Goal: Task Accomplishment & Management: Use online tool/utility

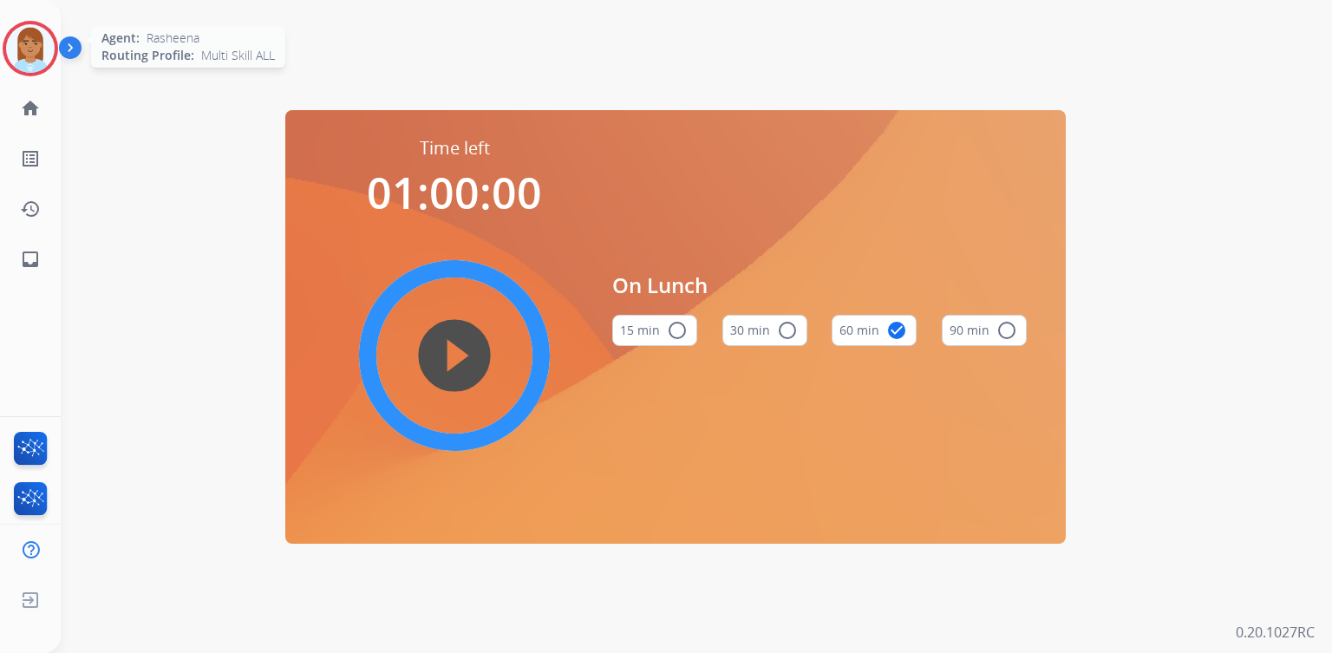
click at [38, 55] on img at bounding box center [30, 48] width 49 height 49
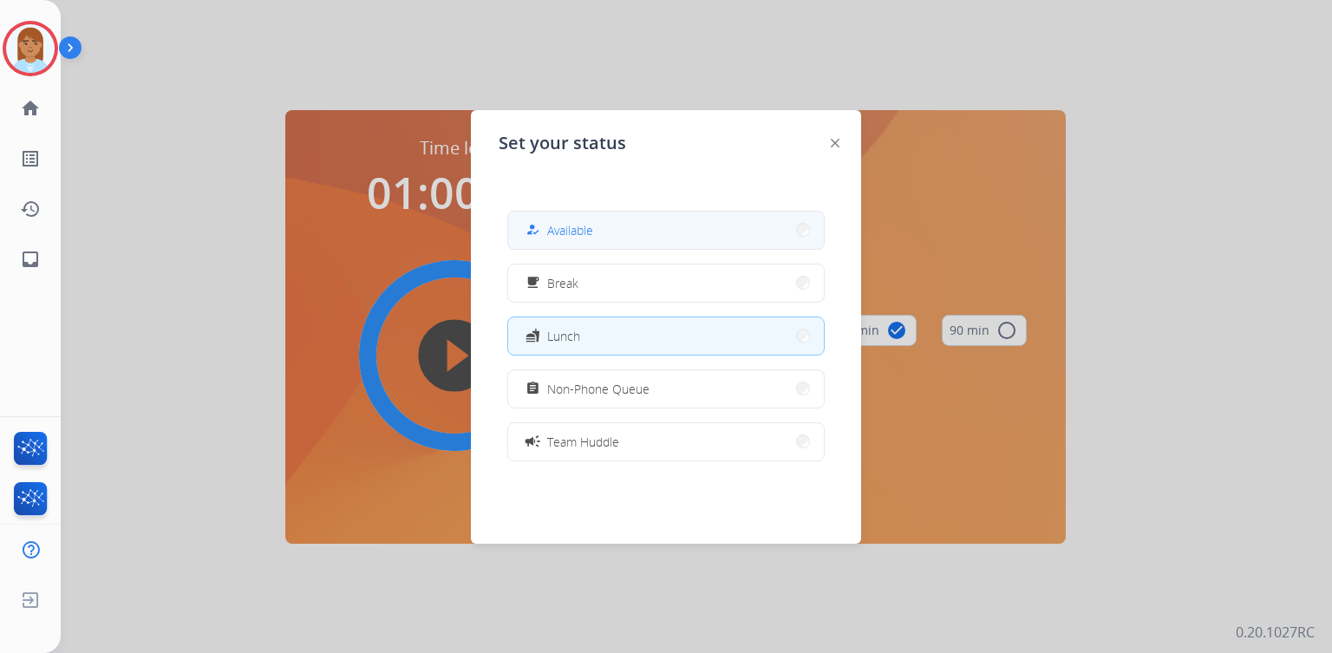
click at [664, 221] on button "how_to_reg Available" at bounding box center [666, 230] width 316 height 37
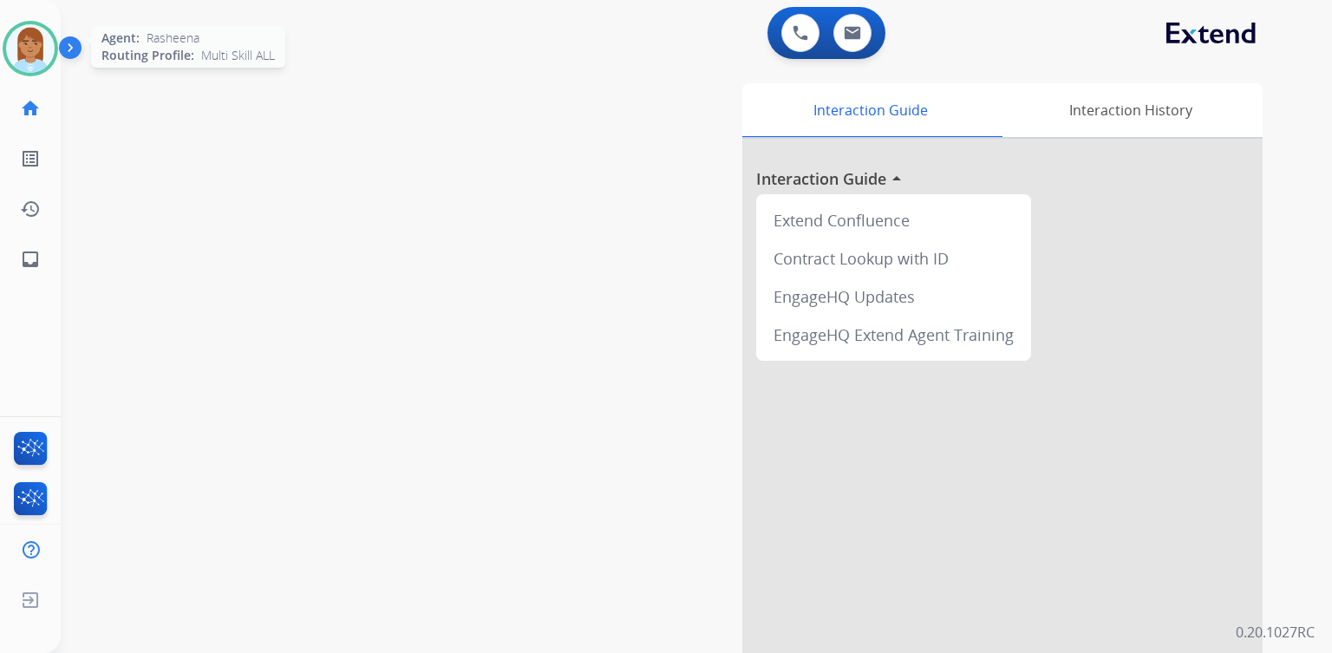
click at [28, 66] on img at bounding box center [30, 48] width 49 height 49
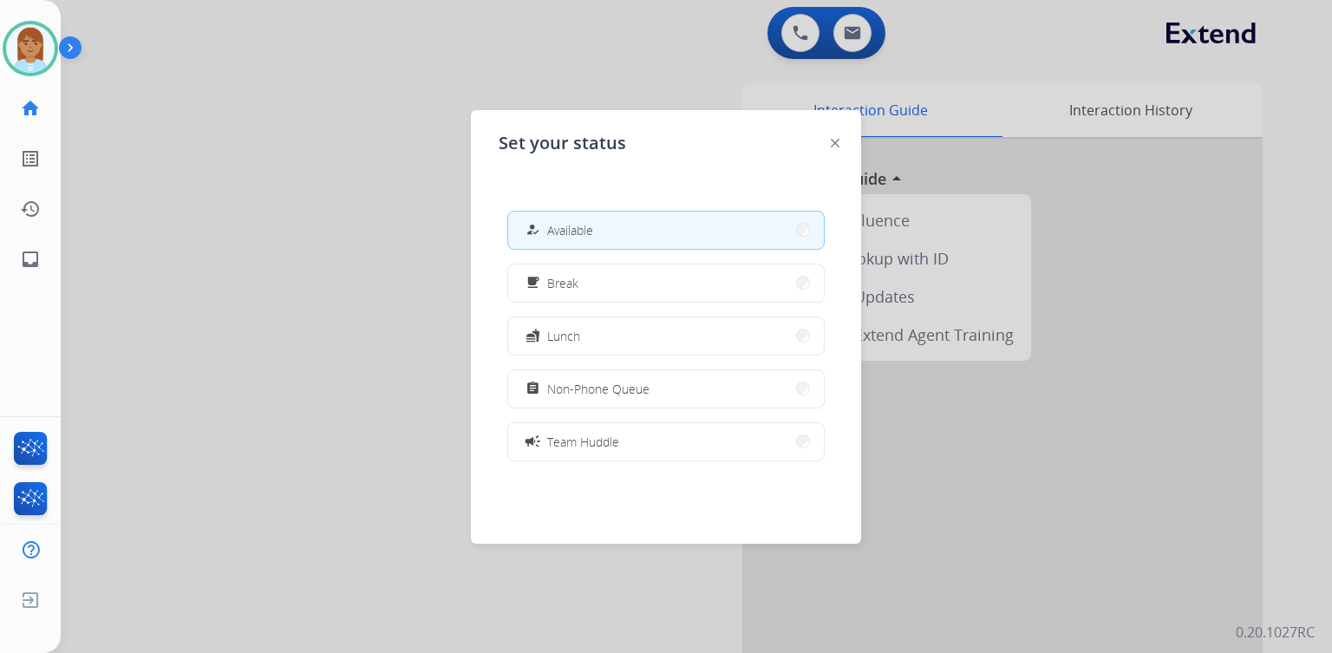
click at [700, 371] on button "assignment Non-Phone Queue" at bounding box center [666, 388] width 316 height 37
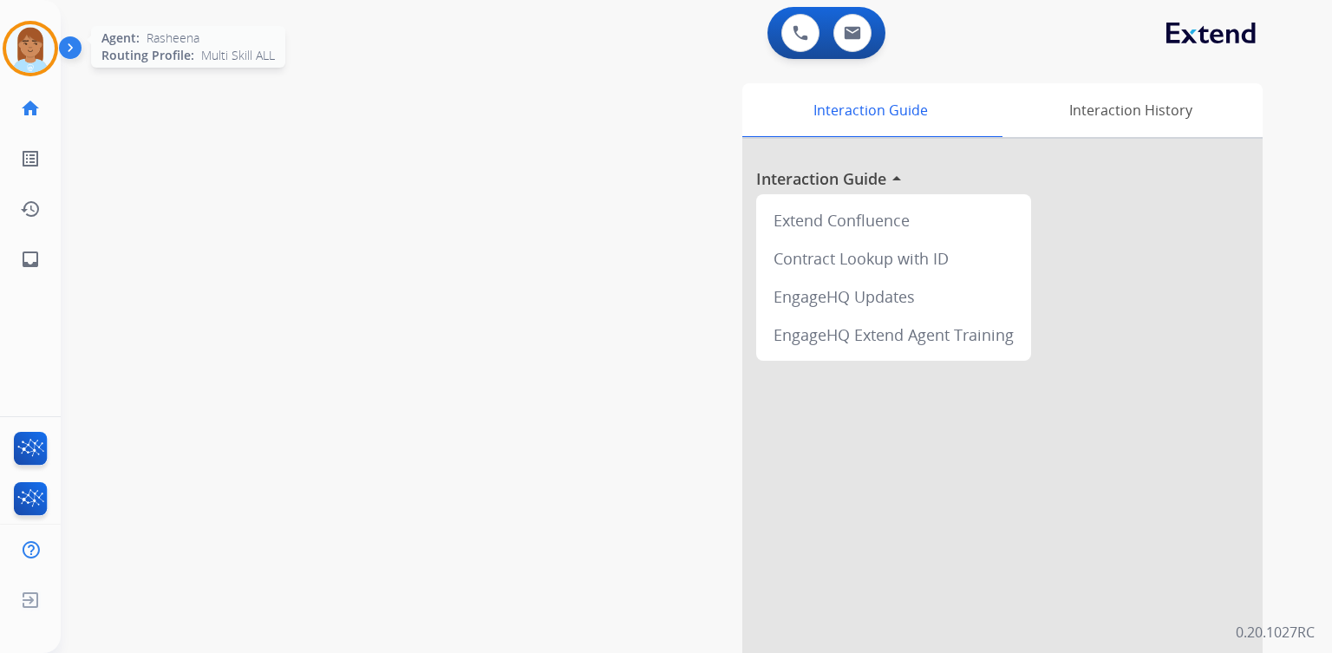
click at [33, 42] on img at bounding box center [30, 48] width 49 height 49
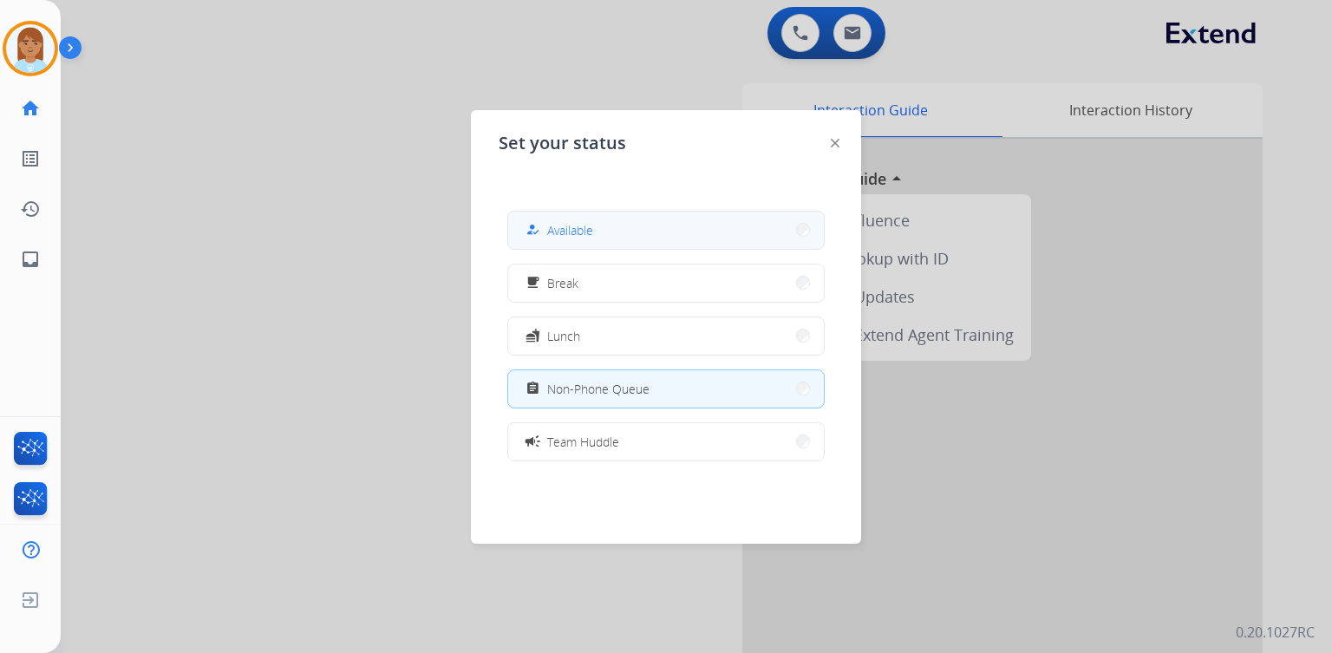
click at [585, 232] on span "Available" at bounding box center [570, 230] width 46 height 18
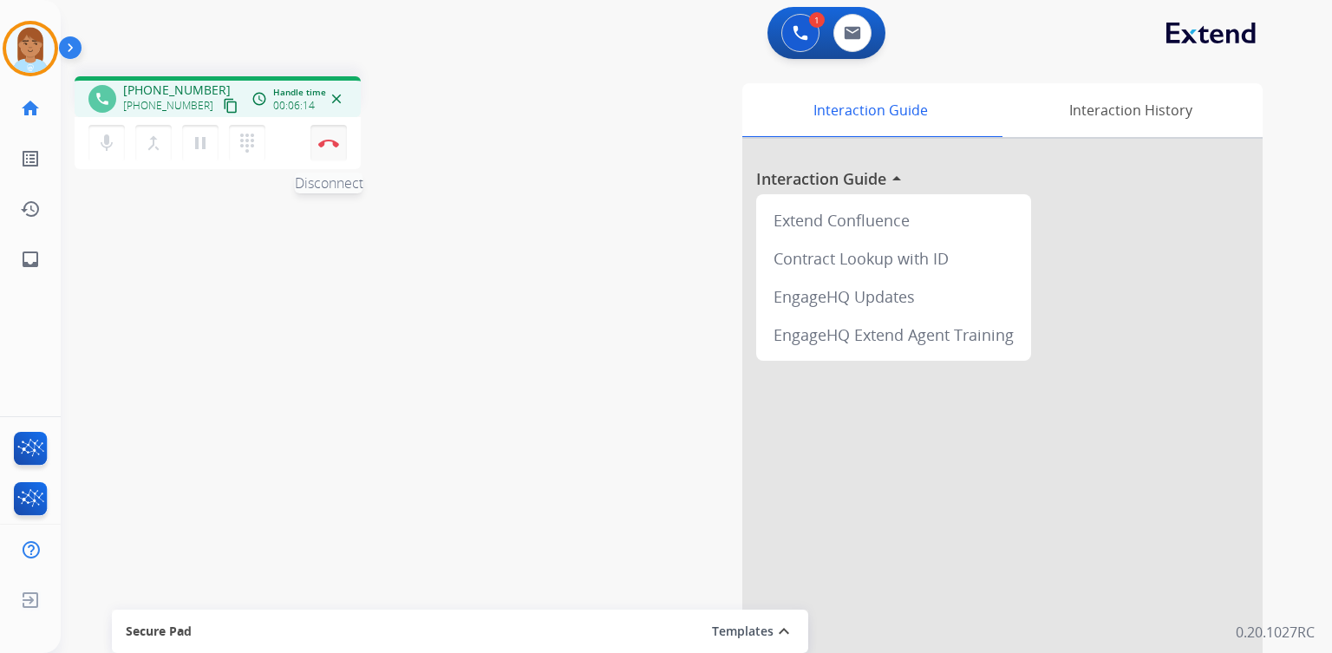
click at [326, 139] on img at bounding box center [328, 143] width 21 height 9
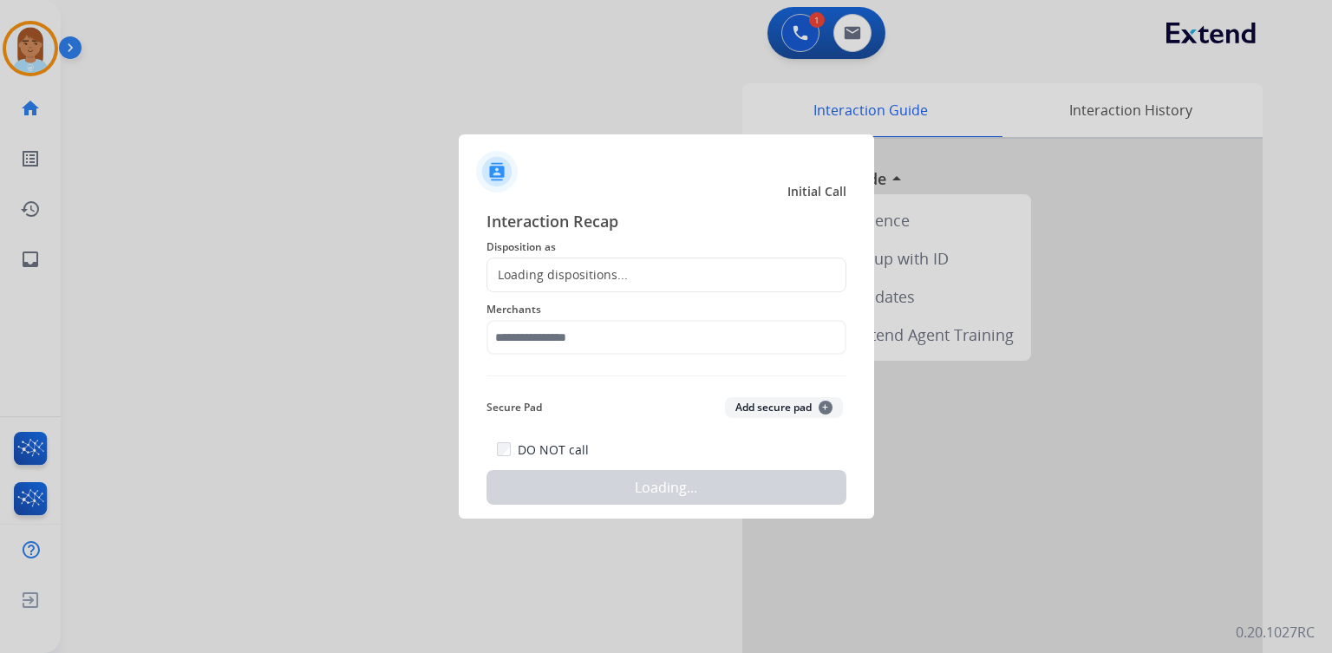
click at [569, 286] on div "Loading dispositions..." at bounding box center [667, 275] width 360 height 35
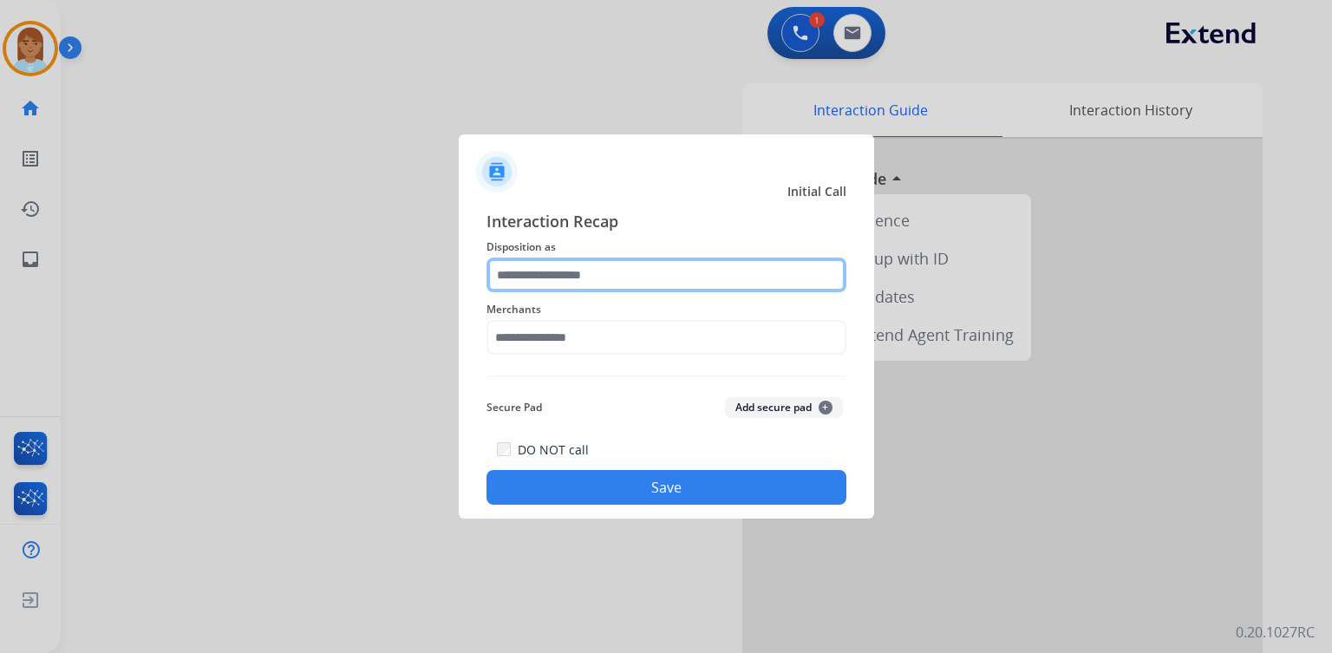
click at [572, 276] on input "text" at bounding box center [667, 275] width 360 height 35
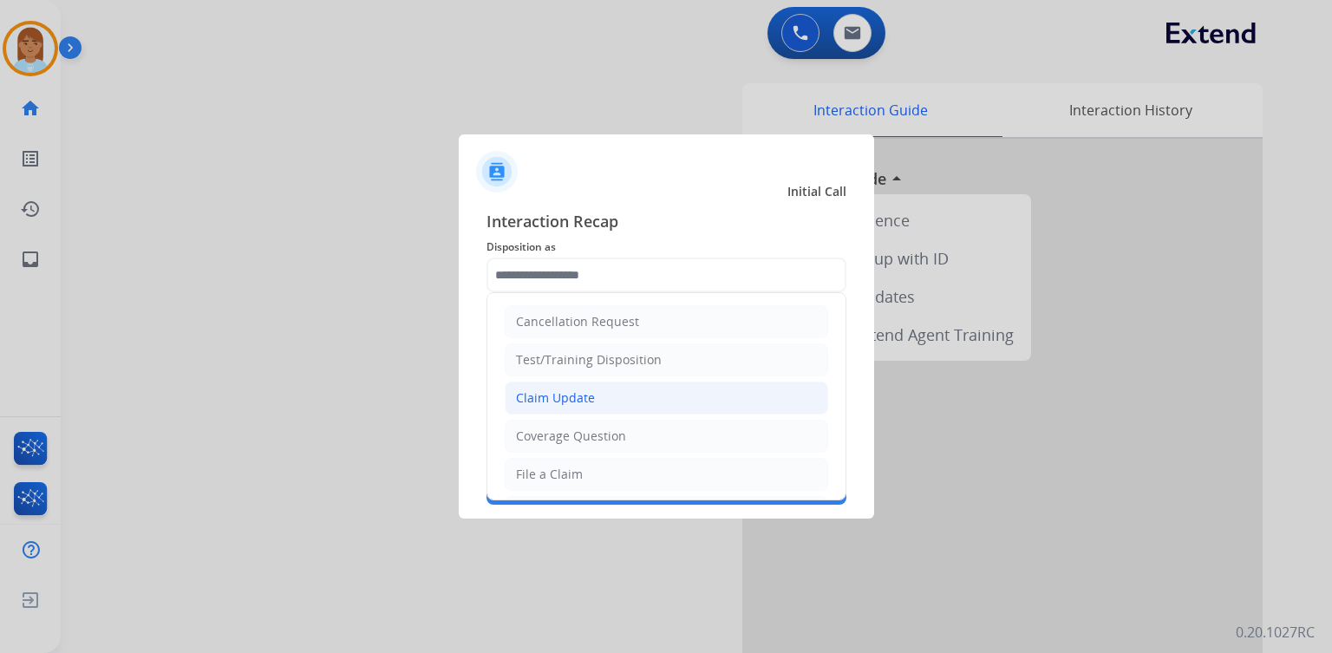
click at [556, 394] on div "Claim Update" at bounding box center [555, 397] width 79 height 17
type input "**********"
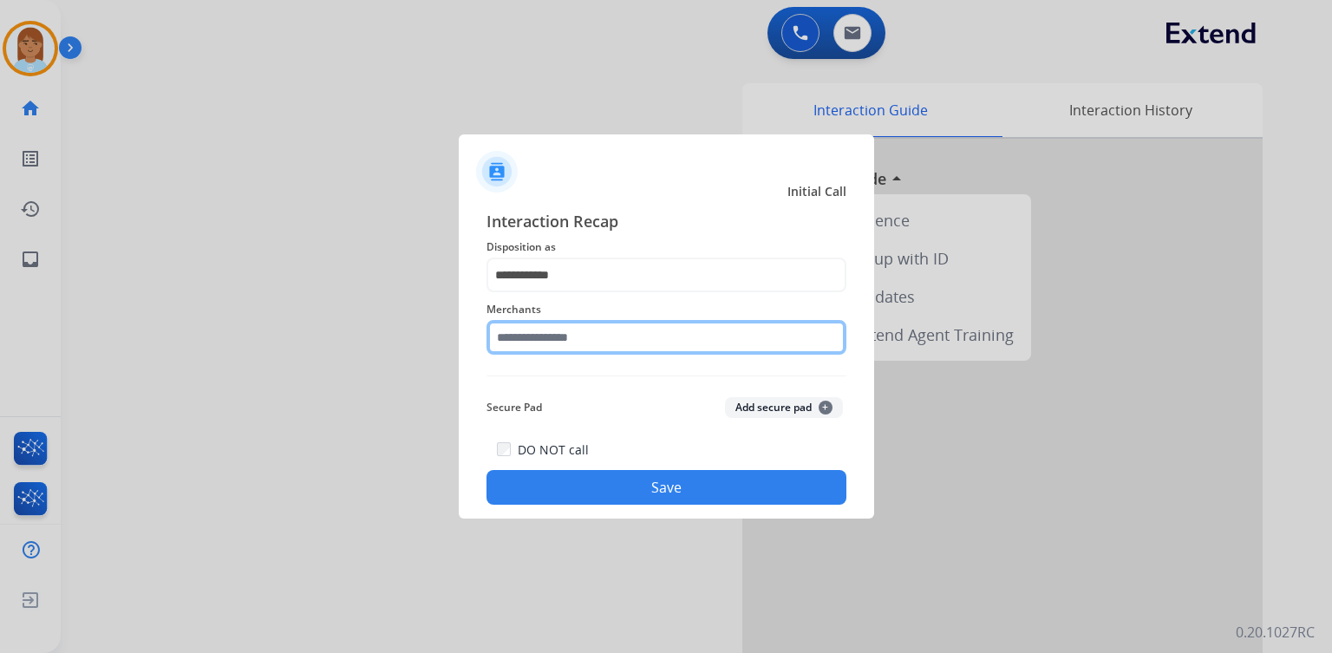
click at [545, 335] on input "text" at bounding box center [667, 337] width 360 height 35
click at [618, 348] on input "text" at bounding box center [667, 337] width 360 height 35
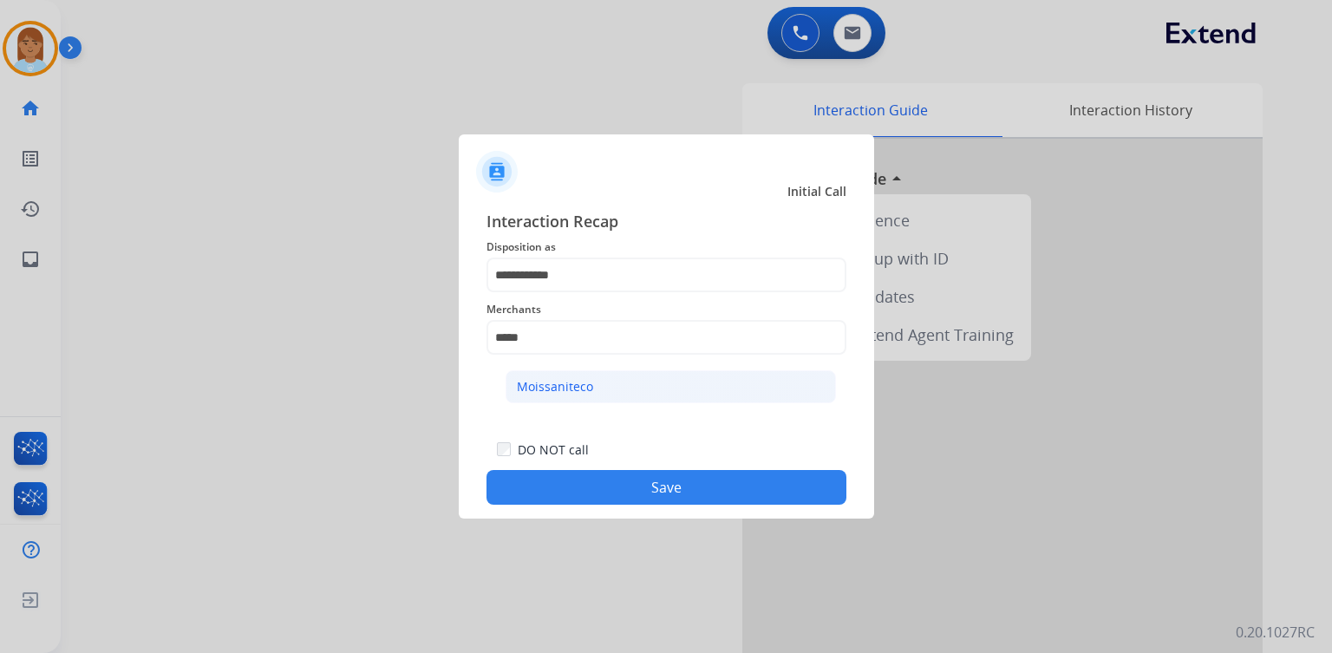
click at [608, 396] on li "Moissaniteco" at bounding box center [671, 386] width 330 height 33
type input "**********"
click at [607, 490] on button "Save" at bounding box center [667, 487] width 360 height 35
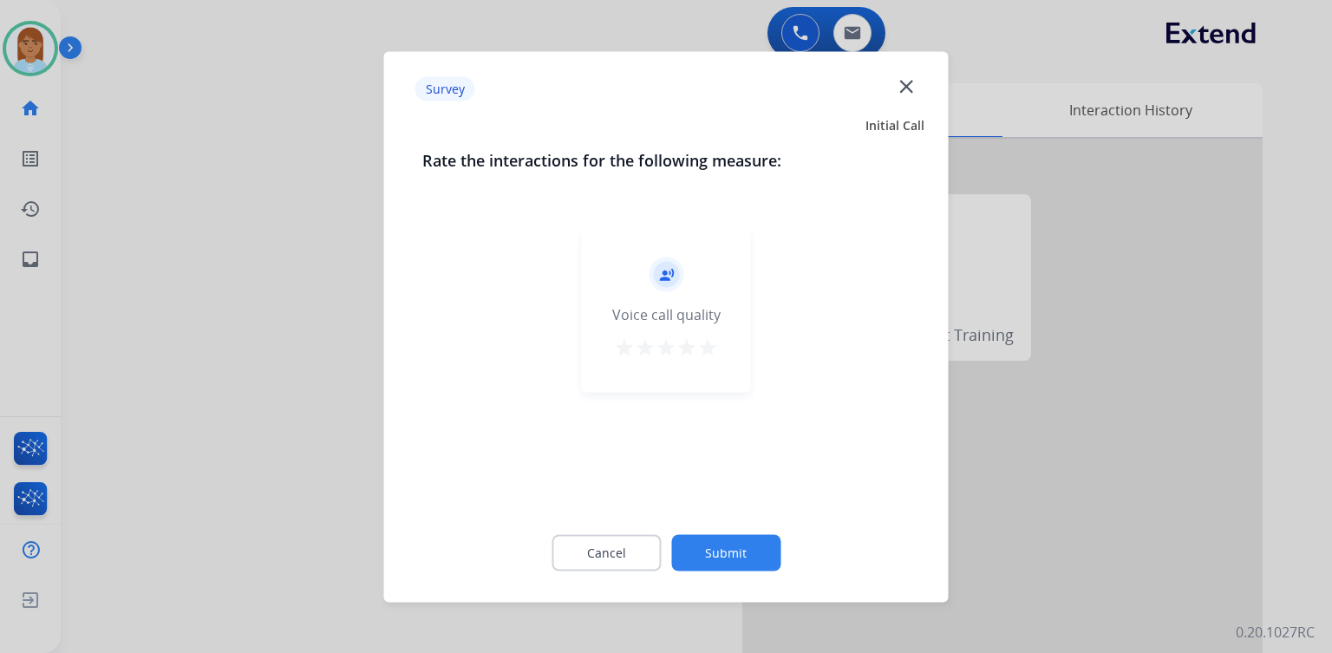
click at [709, 348] on mat-icon "star" at bounding box center [707, 347] width 21 height 21
click at [685, 543] on button "Submit" at bounding box center [725, 552] width 109 height 36
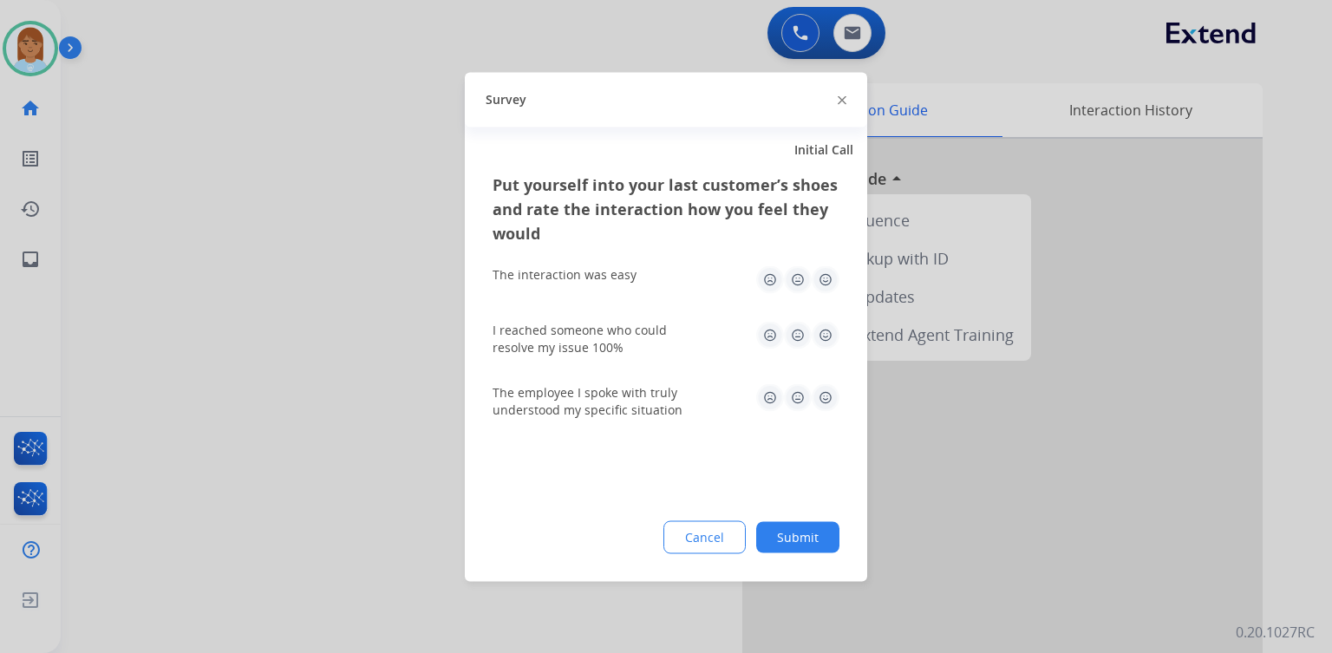
click at [819, 285] on img at bounding box center [826, 279] width 28 height 28
click at [824, 330] on img at bounding box center [826, 335] width 28 height 28
click at [827, 402] on img at bounding box center [826, 397] width 28 height 28
click at [788, 536] on button "Submit" at bounding box center [797, 536] width 83 height 31
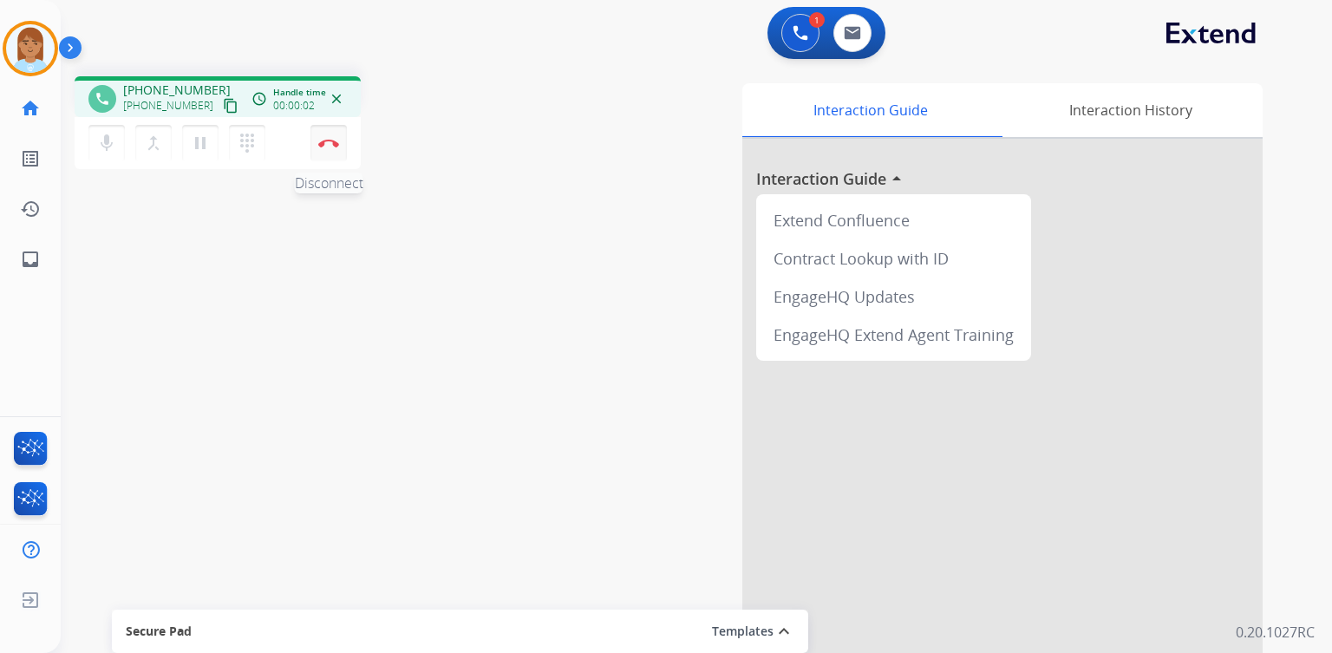
click at [327, 128] on button "Disconnect" at bounding box center [329, 143] width 36 height 36
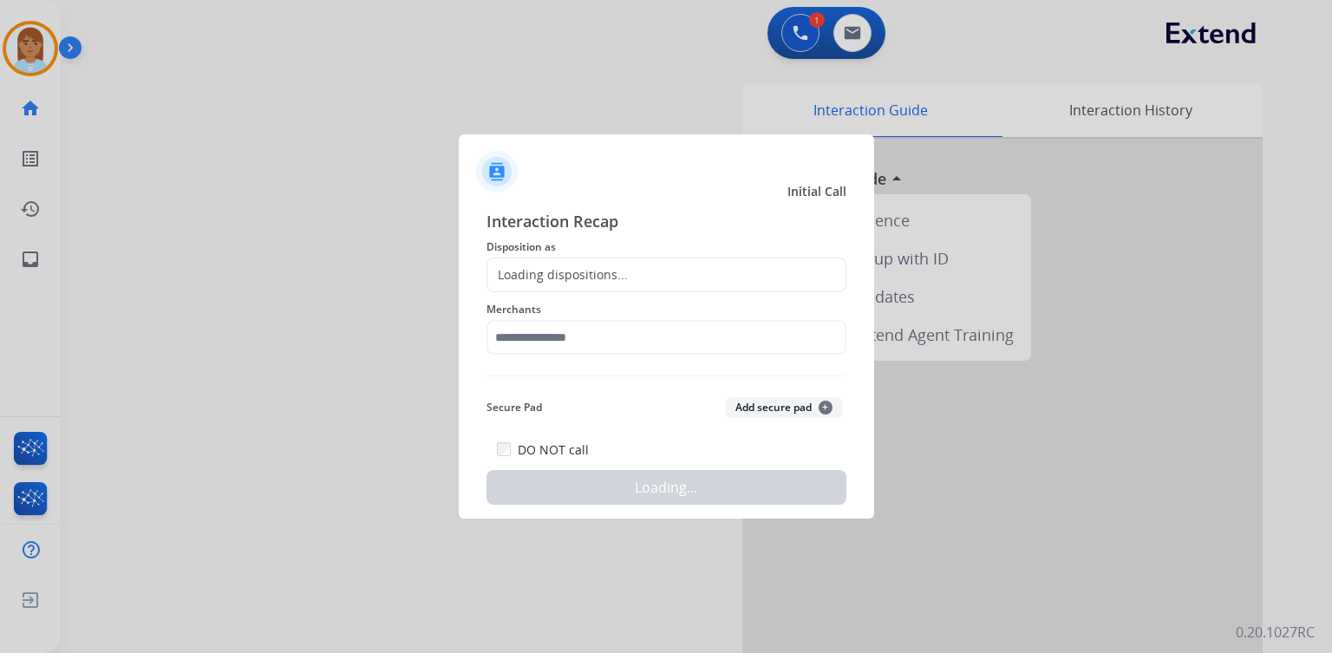
click at [587, 268] on div "Loading dispositions..." at bounding box center [557, 274] width 141 height 17
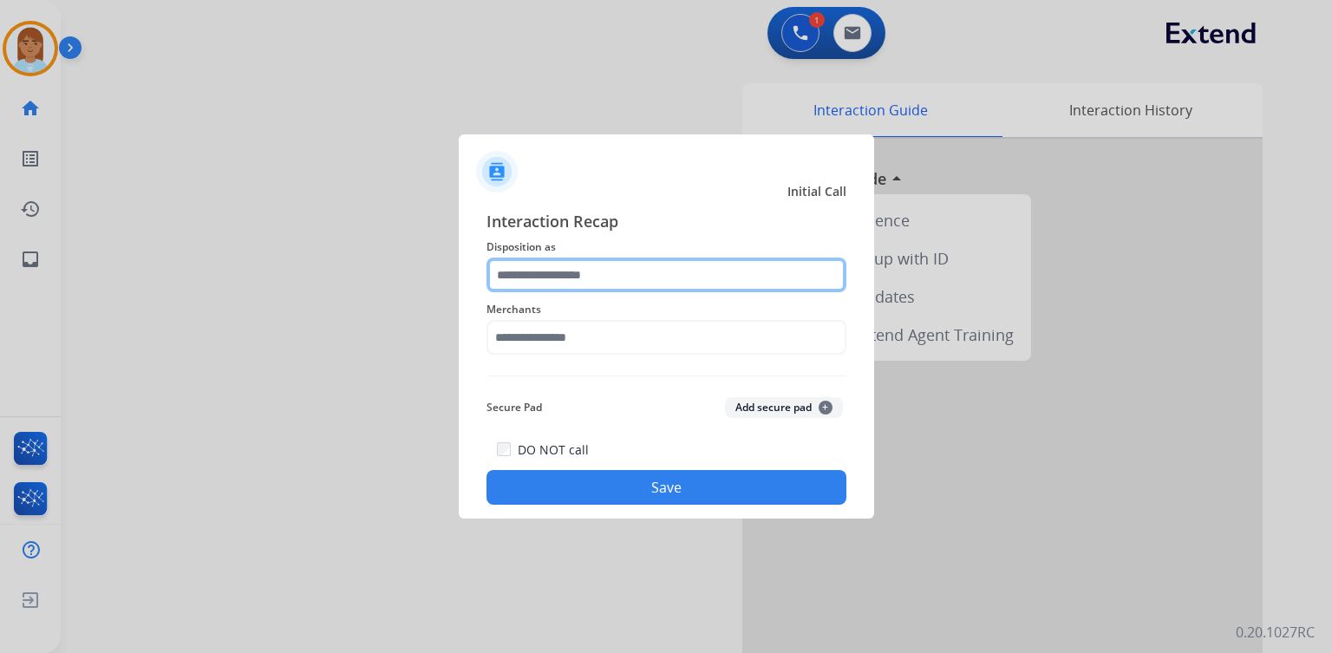
click at [586, 267] on input "text" at bounding box center [667, 275] width 360 height 35
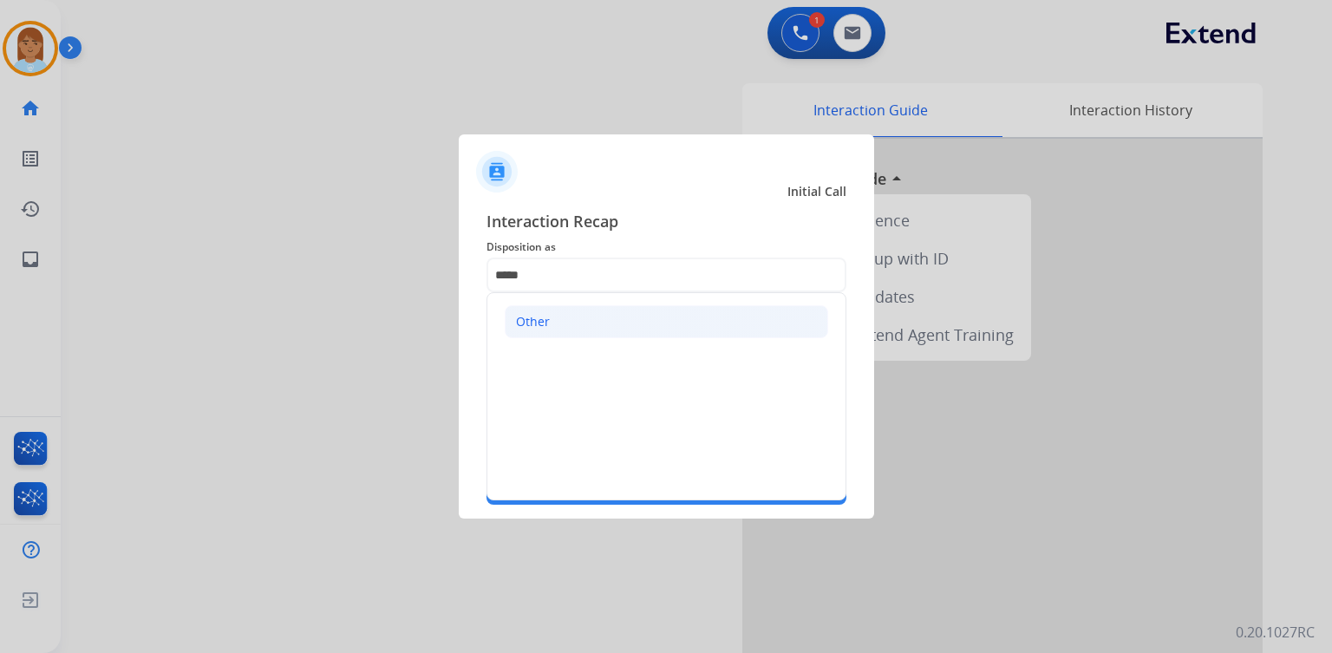
click at [633, 310] on li "Other" at bounding box center [667, 321] width 324 height 33
type input "*****"
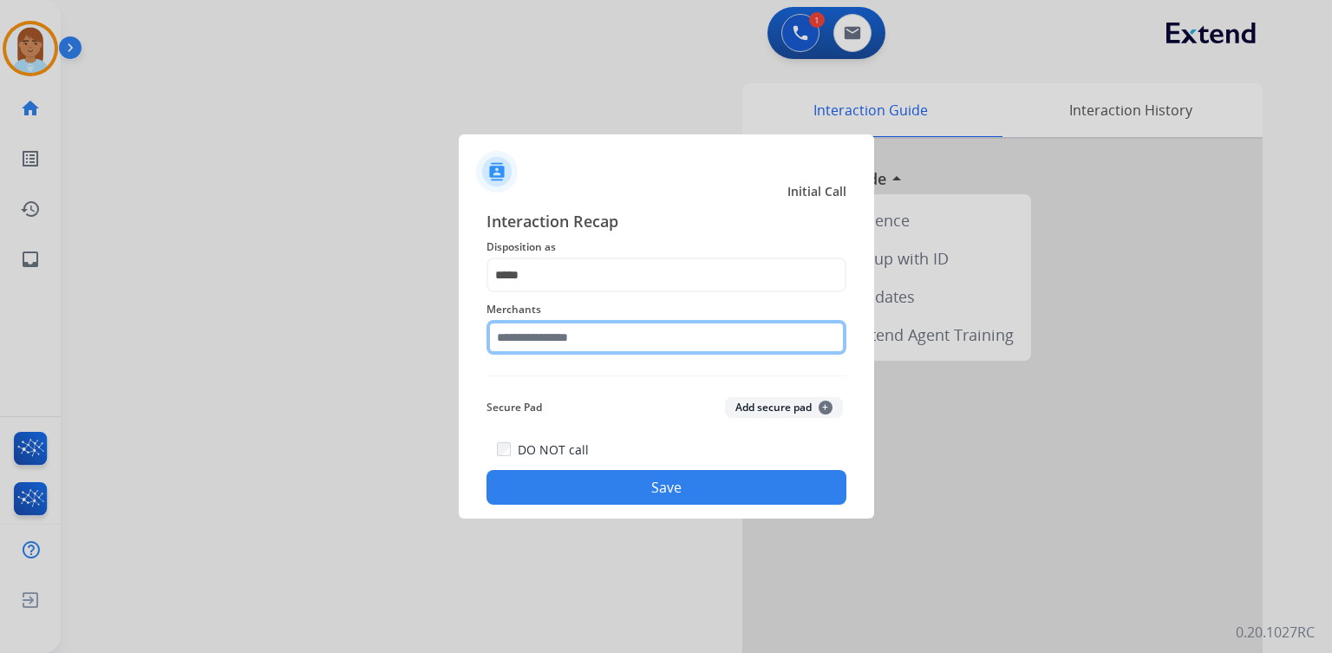
click at [604, 331] on input "text" at bounding box center [667, 337] width 360 height 35
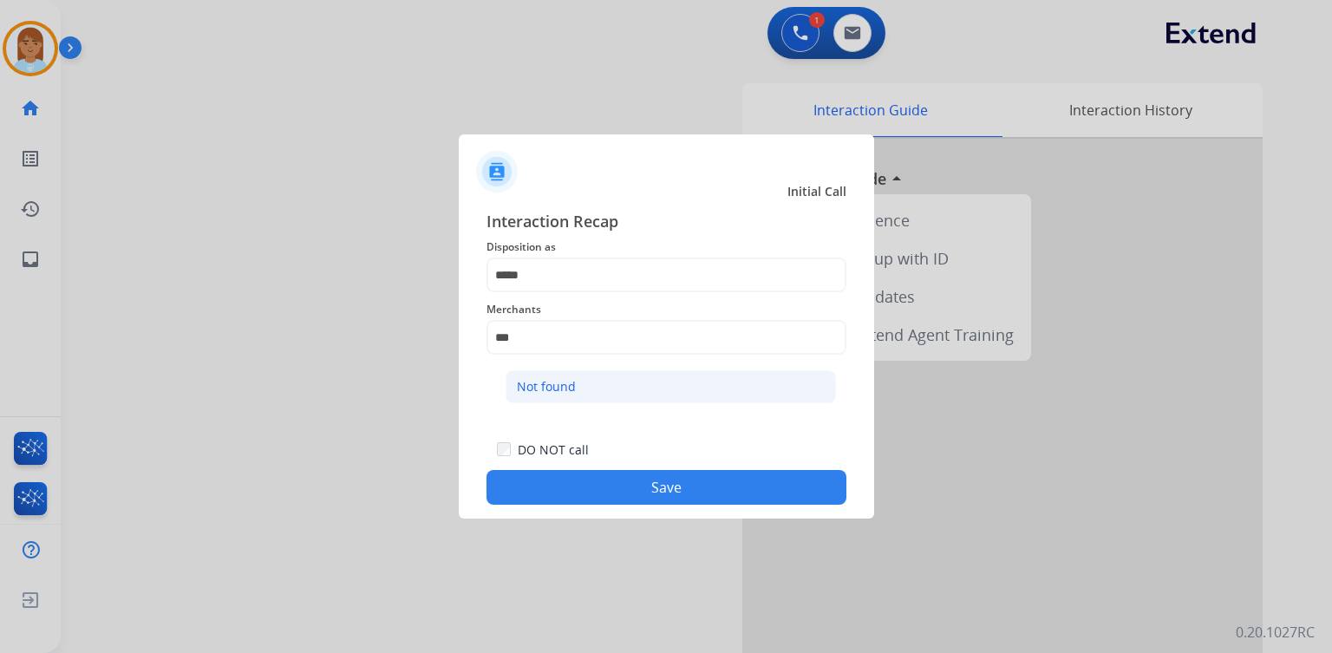
click at [729, 387] on li "Not found" at bounding box center [671, 386] width 330 height 33
type input "*********"
click at [704, 491] on button "Save" at bounding box center [667, 487] width 360 height 35
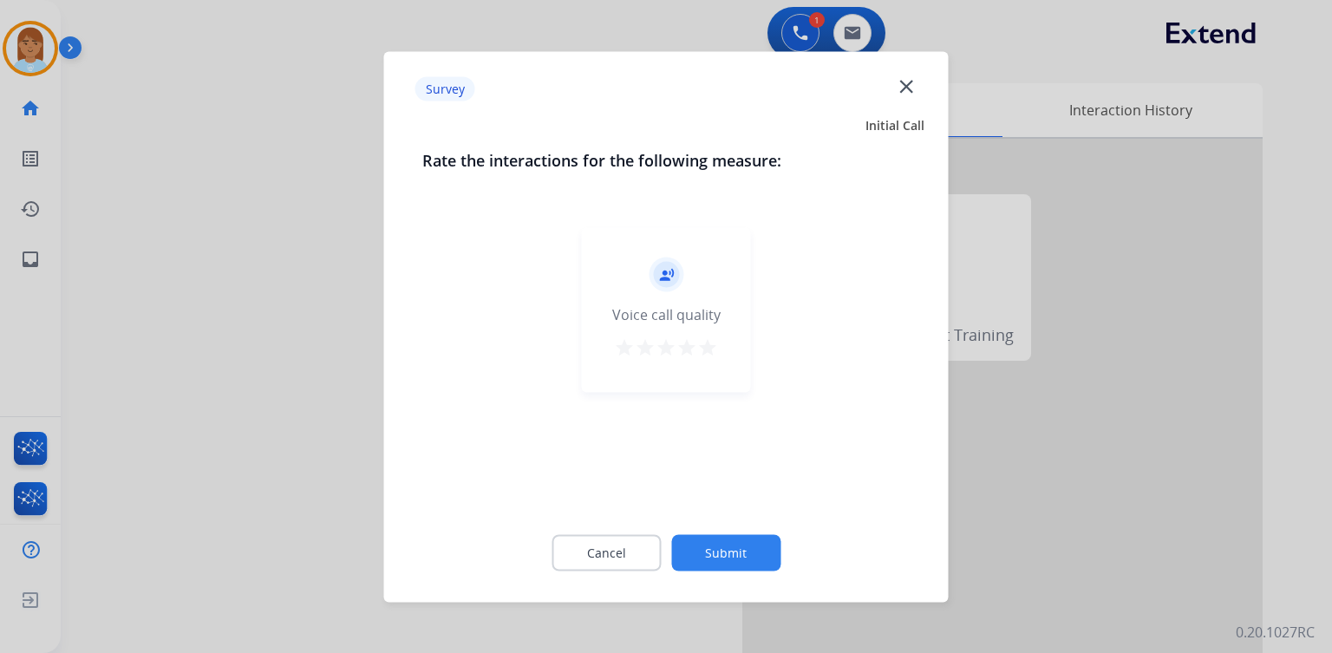
click at [685, 552] on button "Submit" at bounding box center [725, 552] width 109 height 36
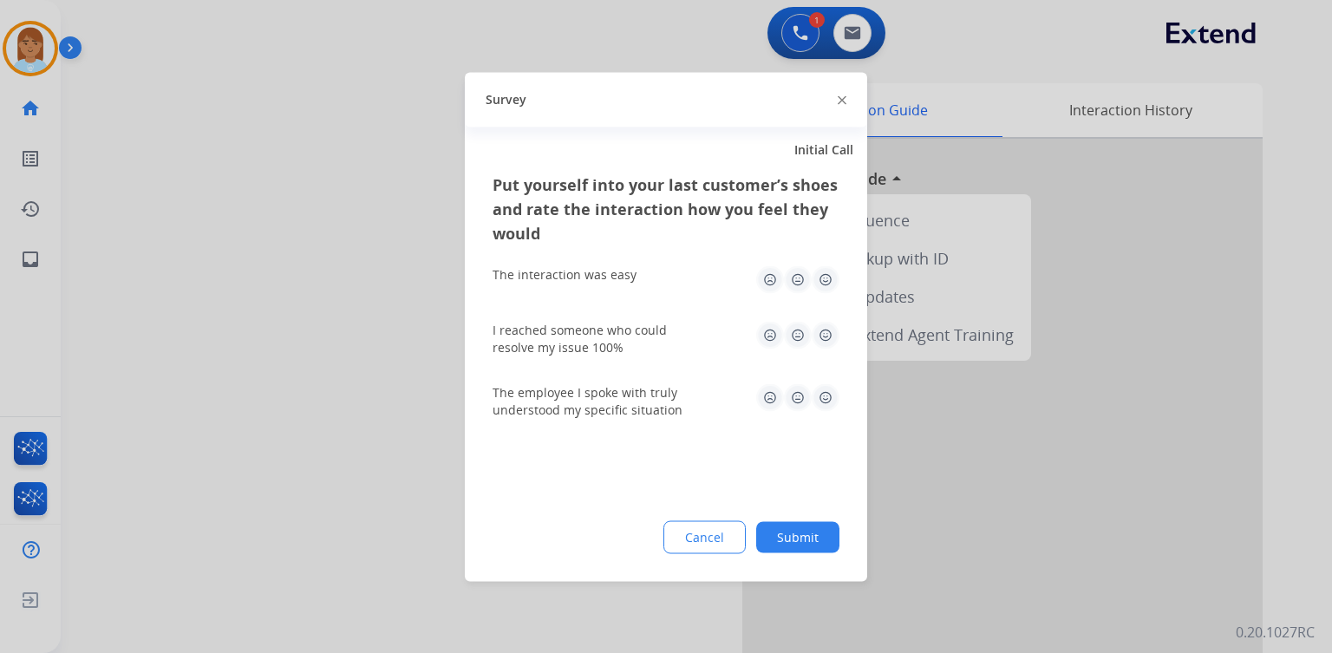
click at [819, 542] on button "Submit" at bounding box center [797, 536] width 83 height 31
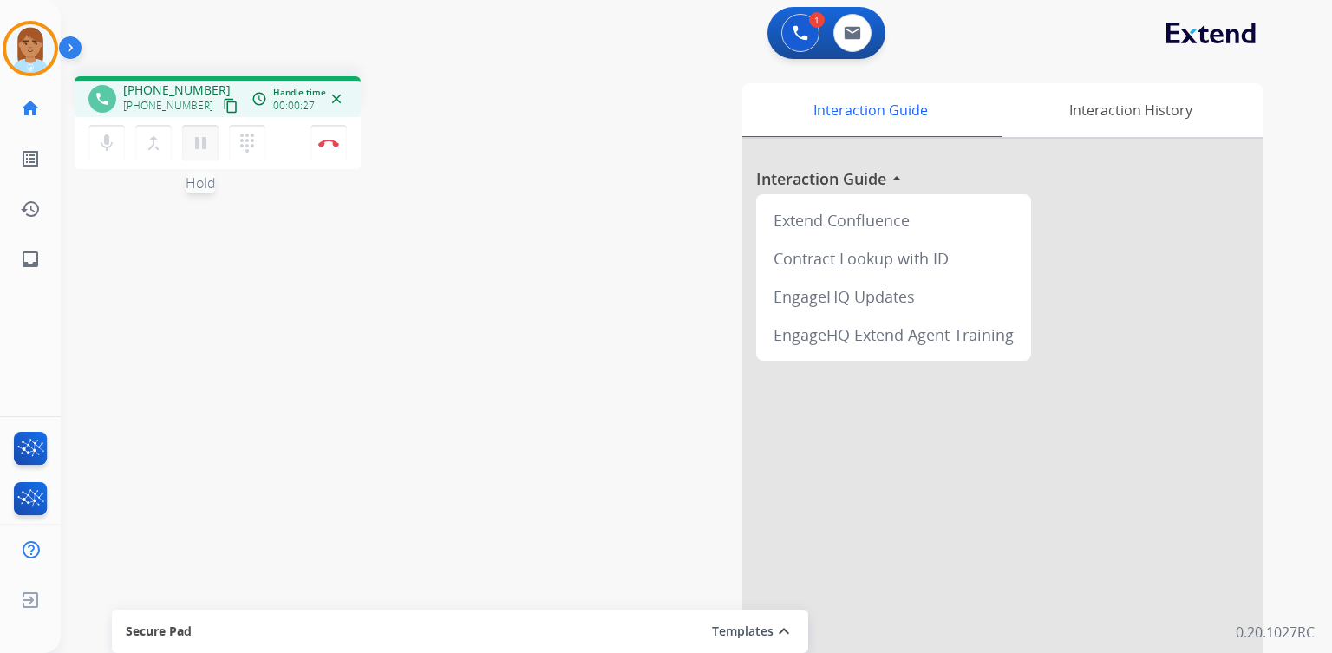
click at [212, 142] on button "pause Hold" at bounding box center [200, 143] width 36 height 36
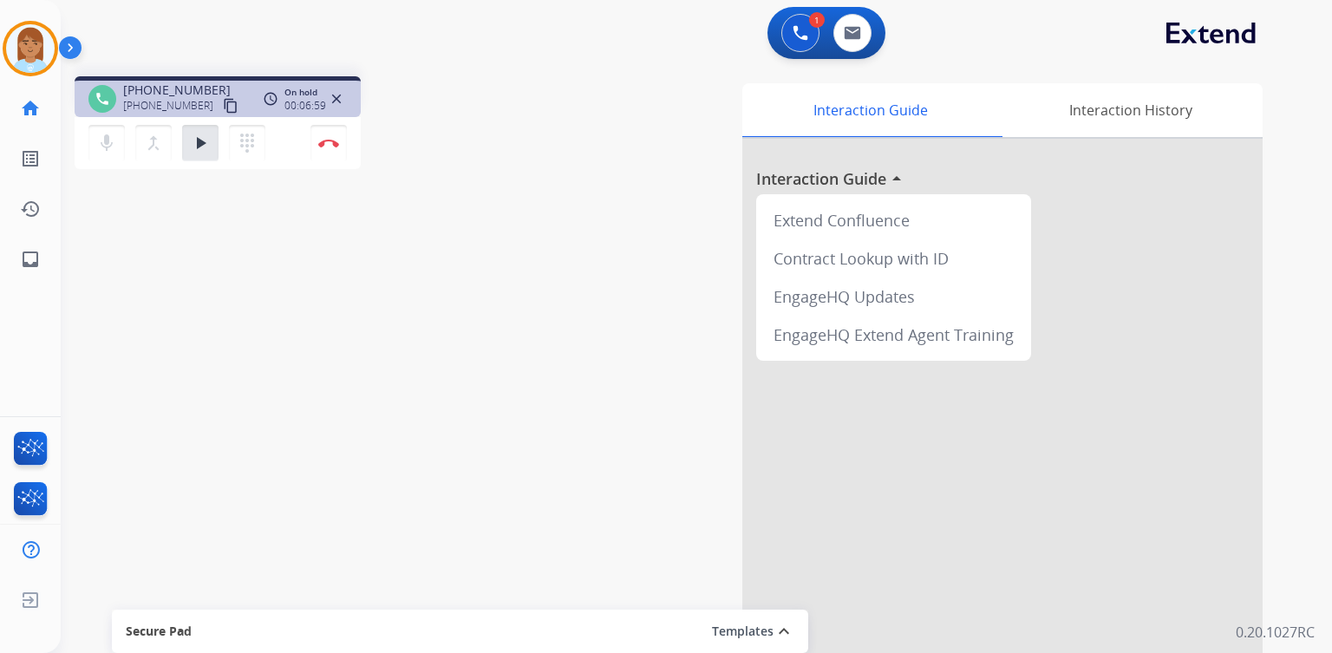
click at [223, 101] on mat-icon "content_copy" at bounding box center [231, 106] width 16 height 16
click at [194, 142] on mat-icon "play_arrow" at bounding box center [200, 143] width 21 height 21
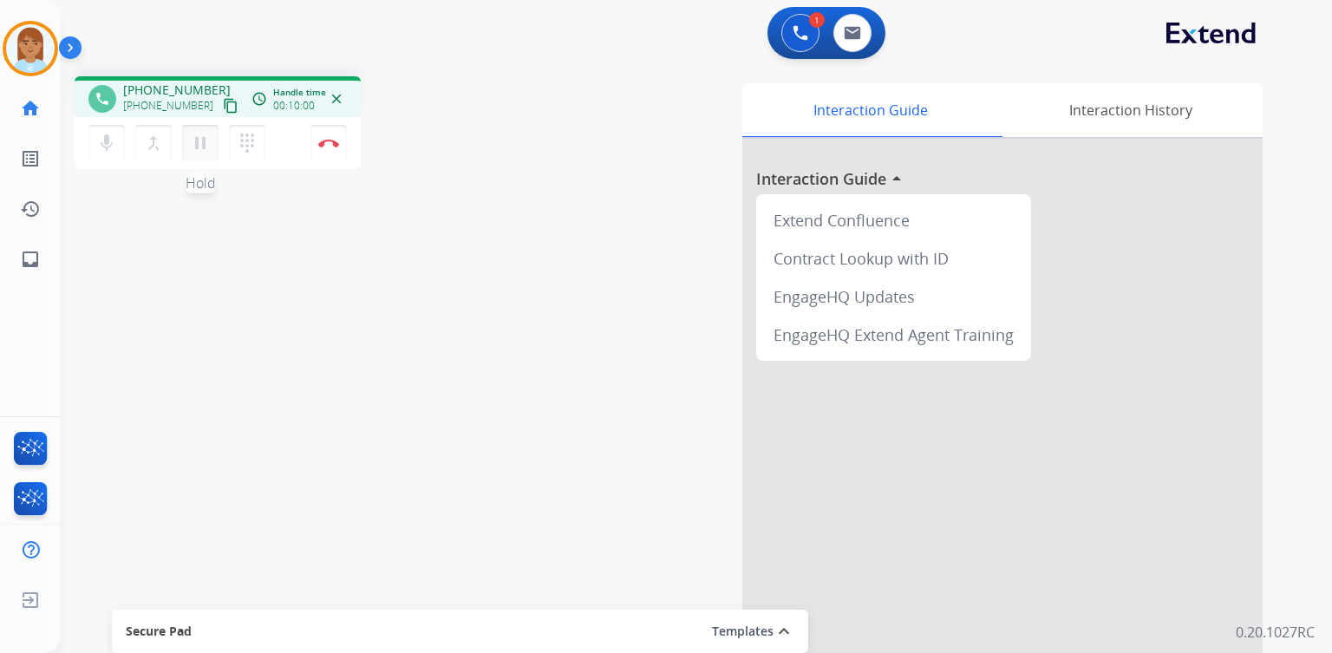
click at [190, 146] on button "pause Hold" at bounding box center [200, 143] width 36 height 36
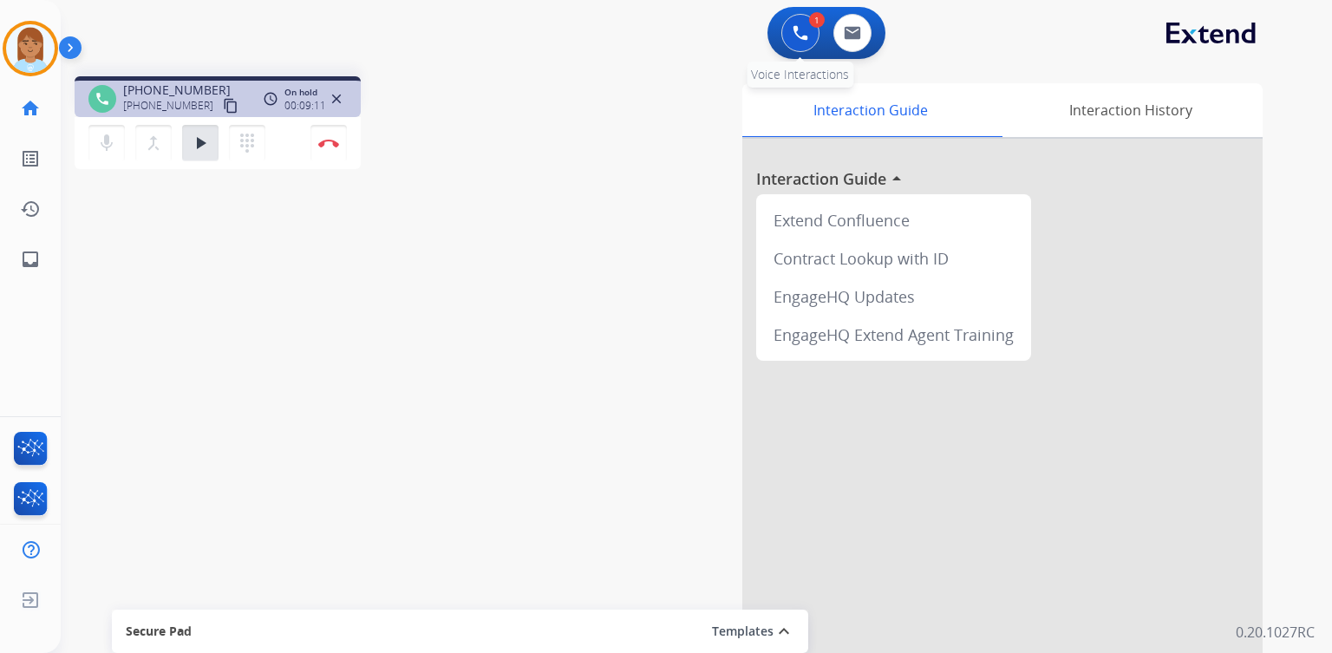
click at [795, 43] on button at bounding box center [801, 33] width 38 height 38
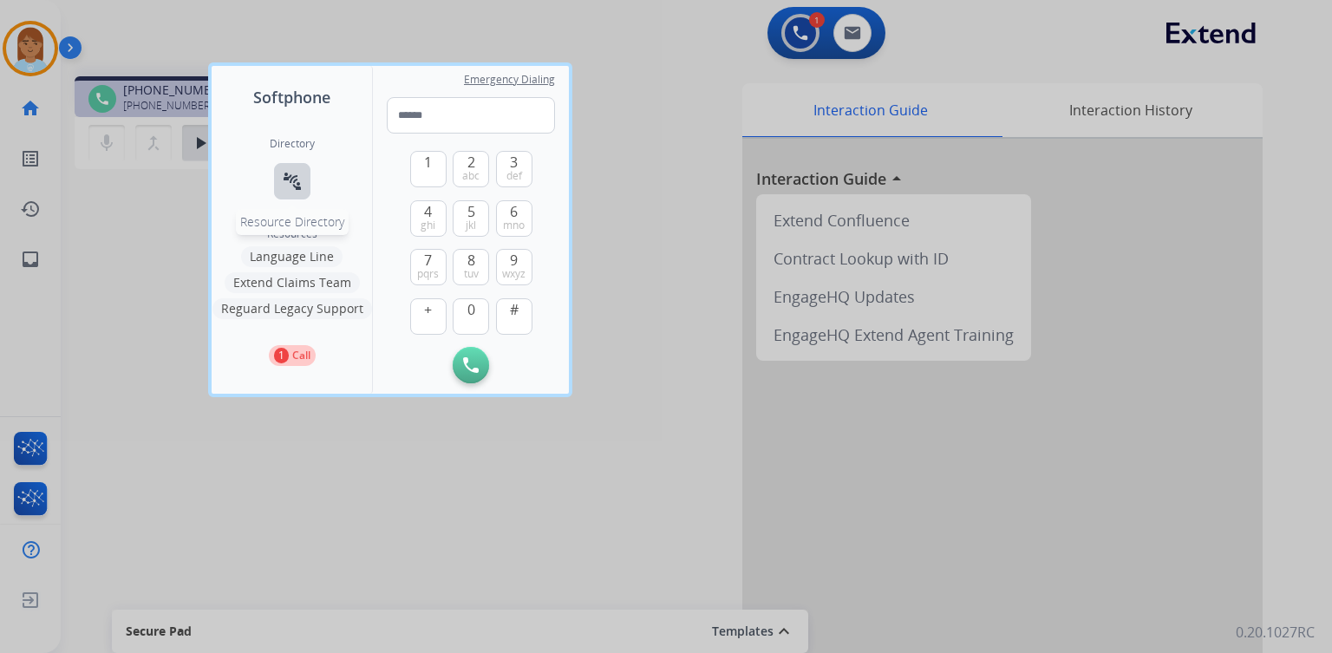
click at [296, 184] on mat-icon "connect_without_contact" at bounding box center [292, 181] width 21 height 21
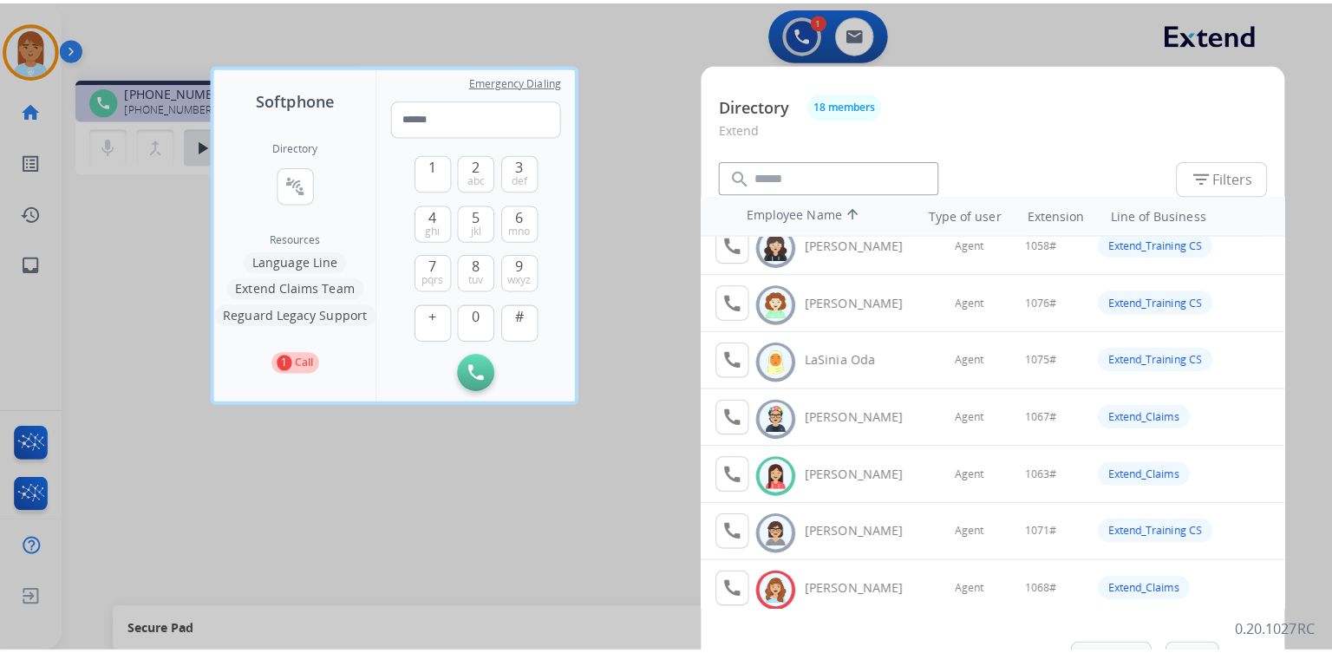
scroll to position [486, 0]
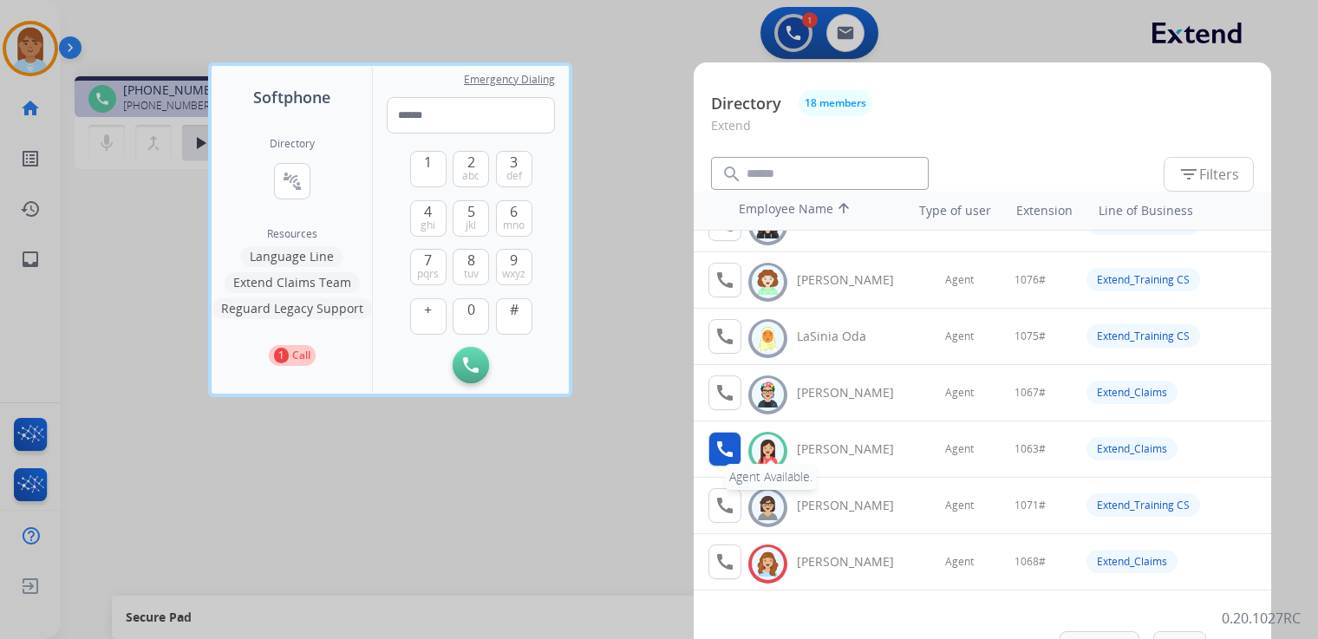
click at [719, 455] on mat-icon "call" at bounding box center [725, 449] width 21 height 21
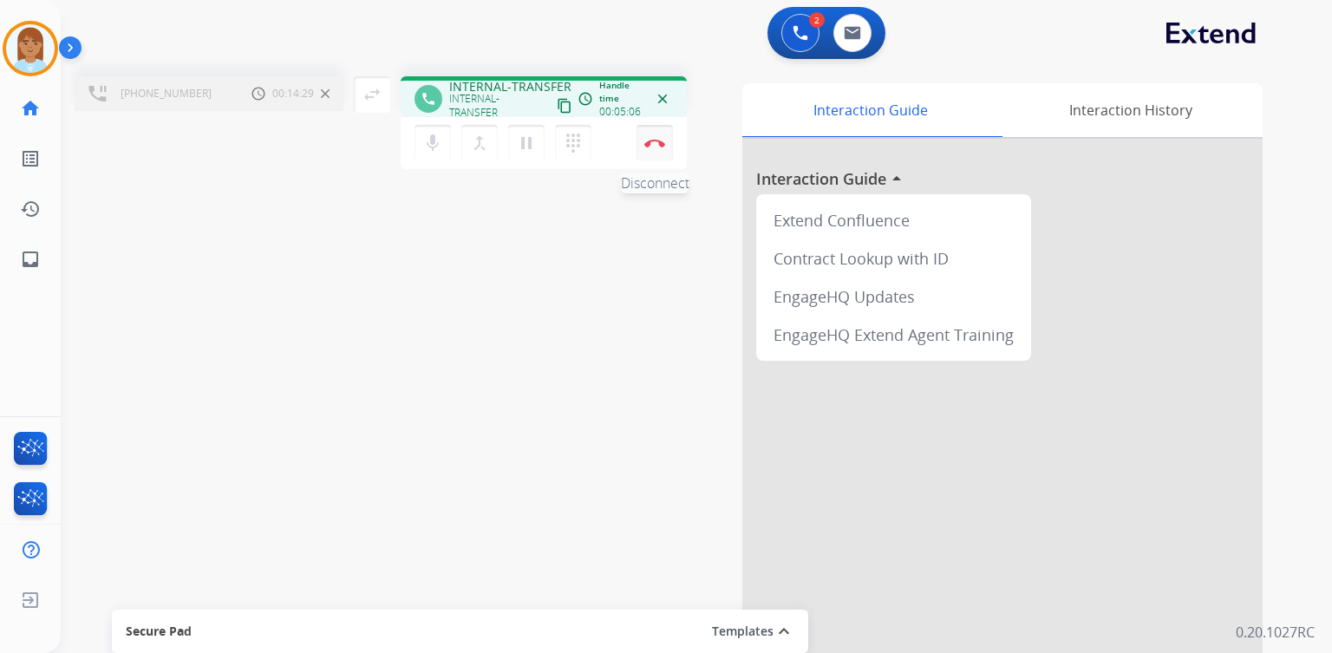
click at [658, 147] on button "Disconnect" at bounding box center [655, 143] width 36 height 36
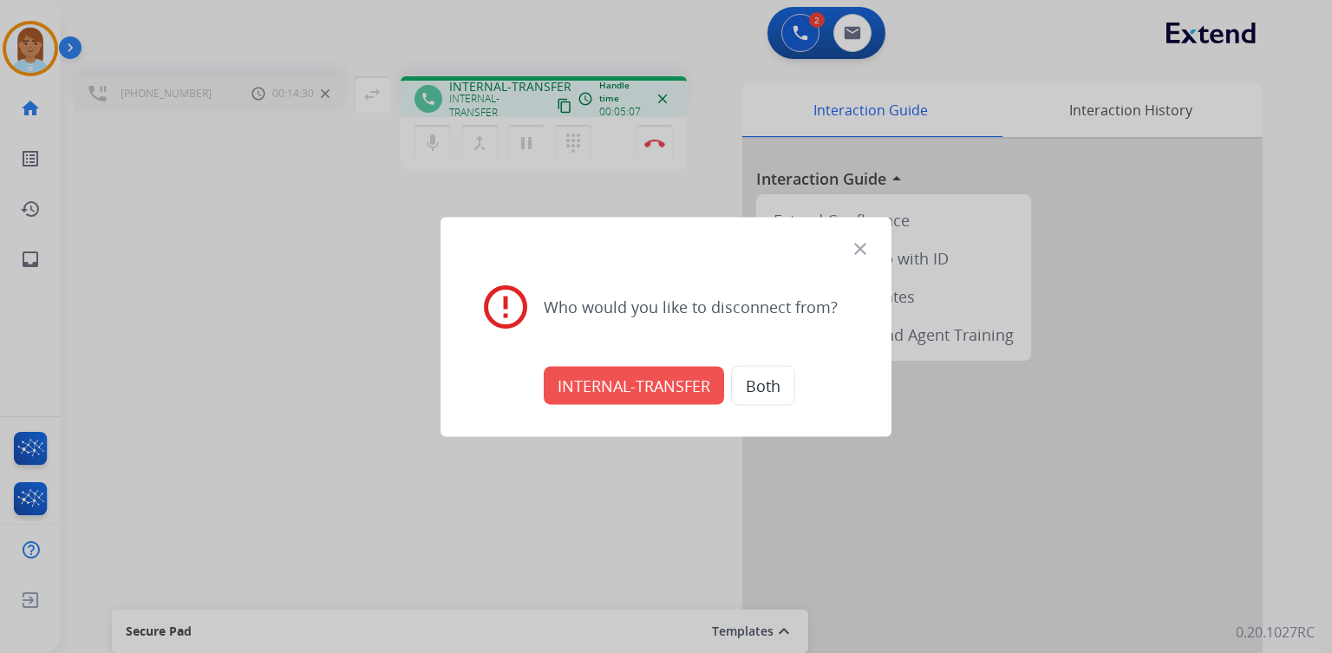
click at [609, 394] on button "INTERNAL-TRANSFER" at bounding box center [634, 385] width 180 height 38
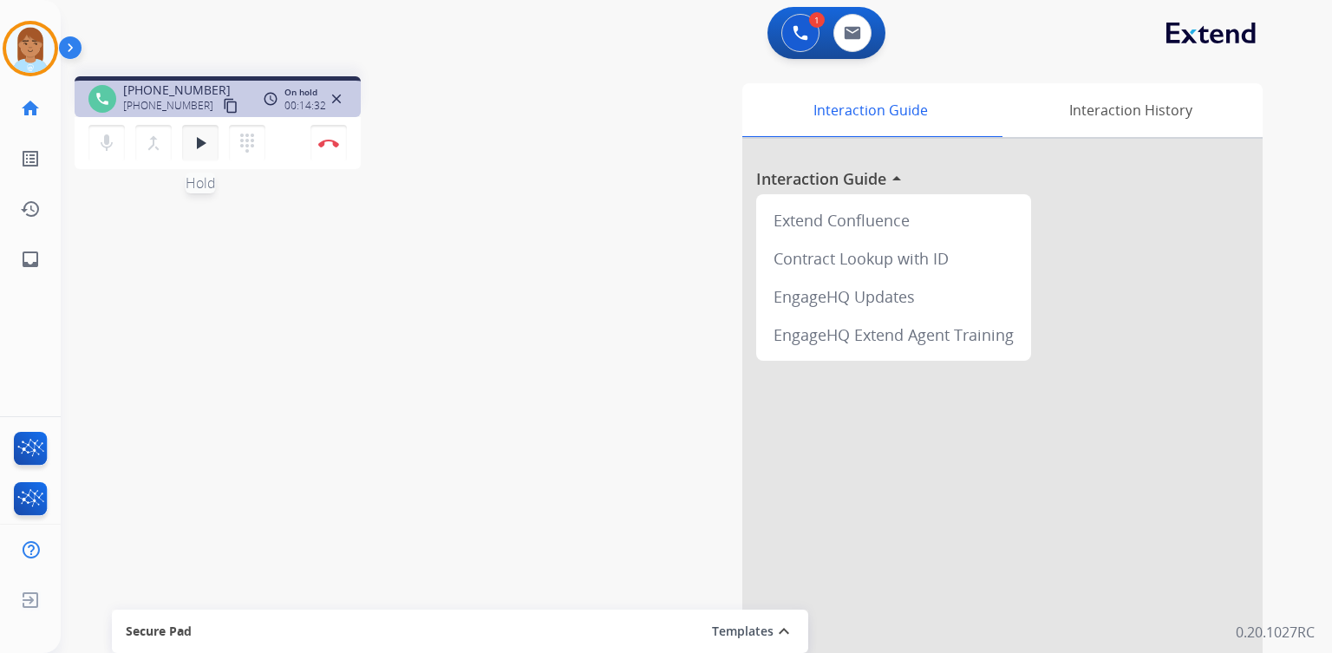
click at [195, 145] on mat-icon "play_arrow" at bounding box center [200, 143] width 21 height 21
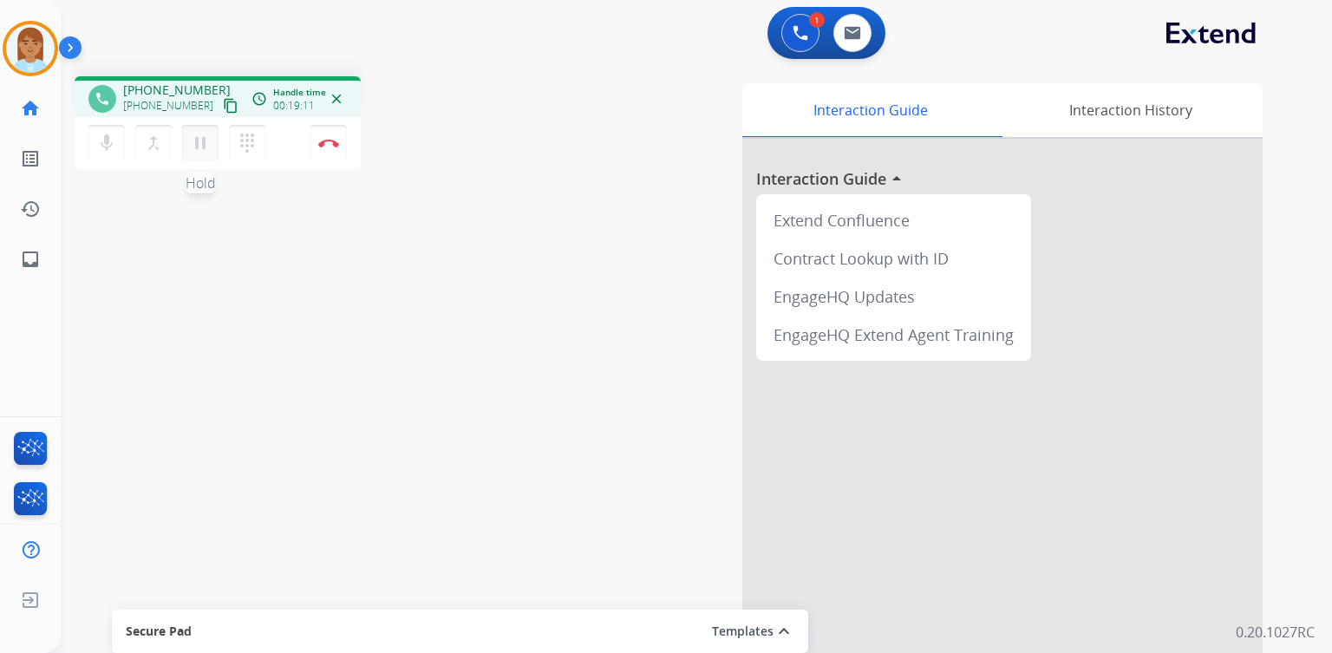
click at [194, 150] on mat-icon "pause" at bounding box center [200, 143] width 21 height 21
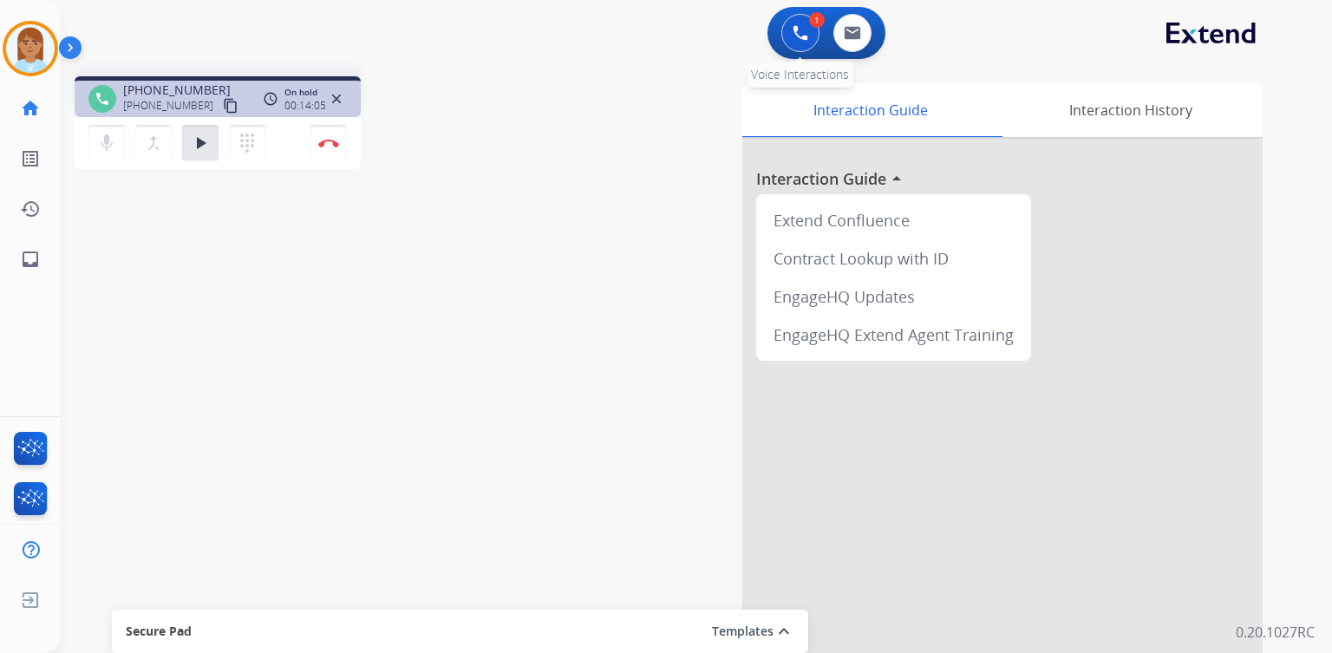
click at [795, 43] on button at bounding box center [801, 33] width 38 height 38
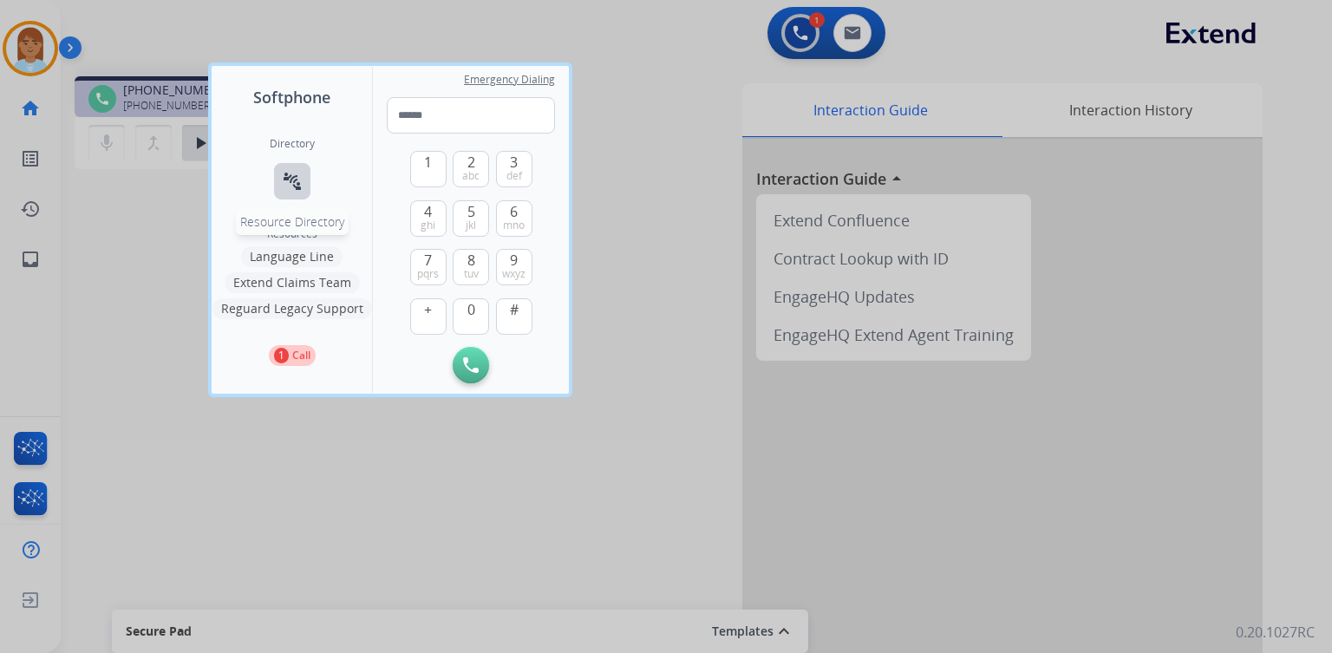
click at [298, 187] on mat-icon "connect_without_contact" at bounding box center [292, 181] width 21 height 21
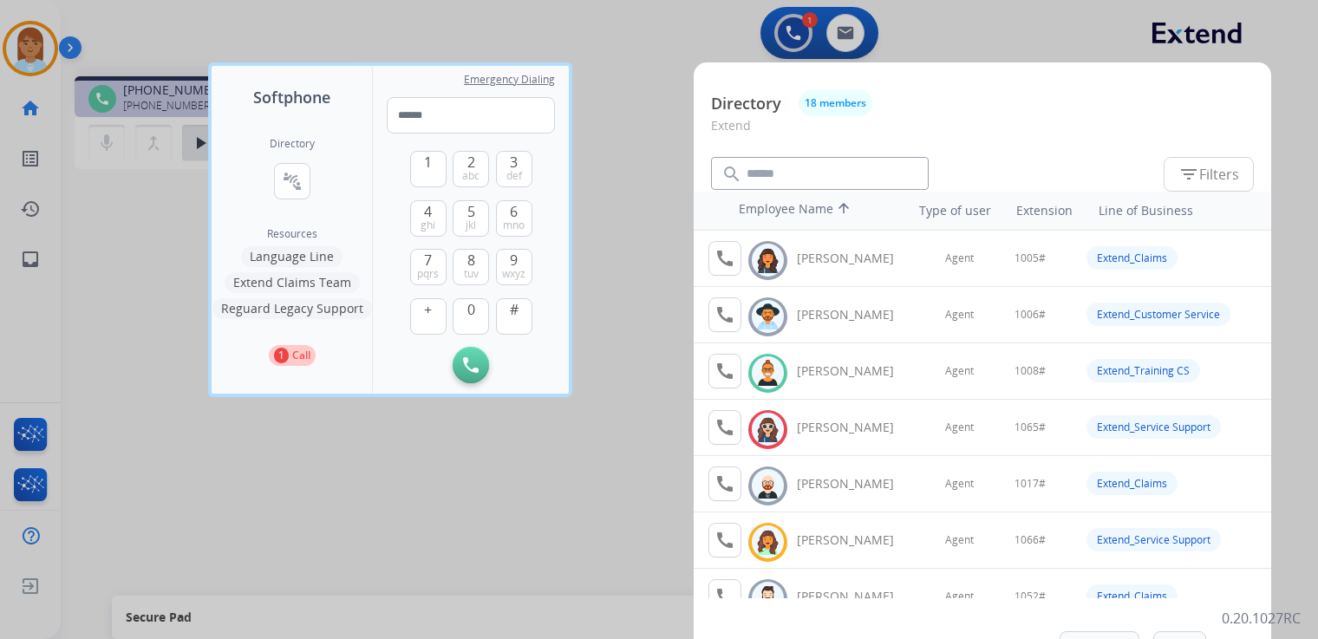
click at [599, 325] on div at bounding box center [659, 319] width 1318 height 639
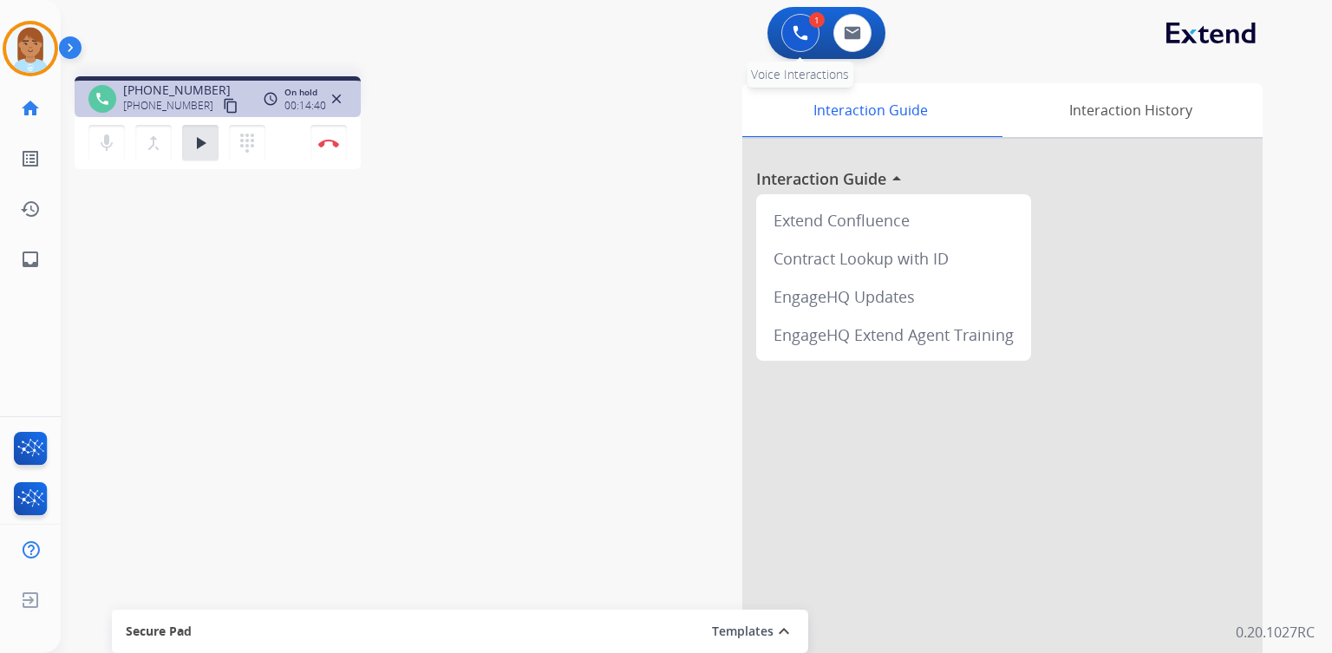
click at [805, 42] on button at bounding box center [801, 33] width 38 height 38
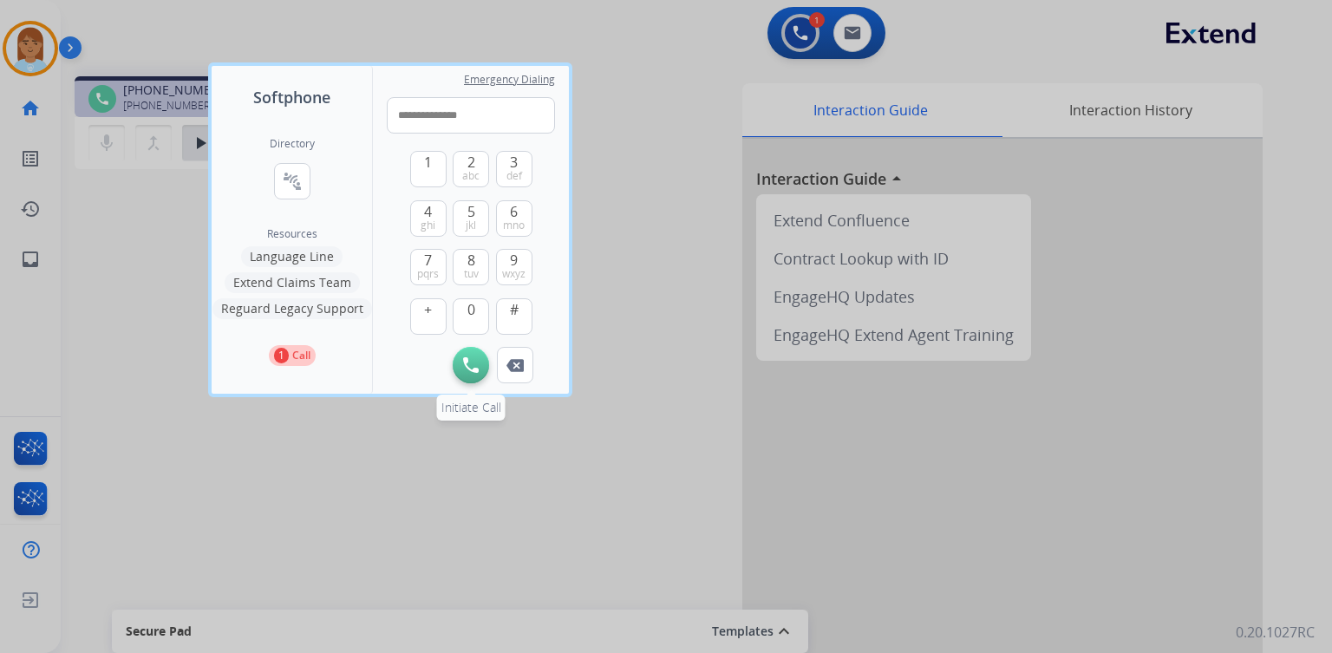
type input "**********"
click at [465, 371] on img at bounding box center [471, 365] width 16 height 16
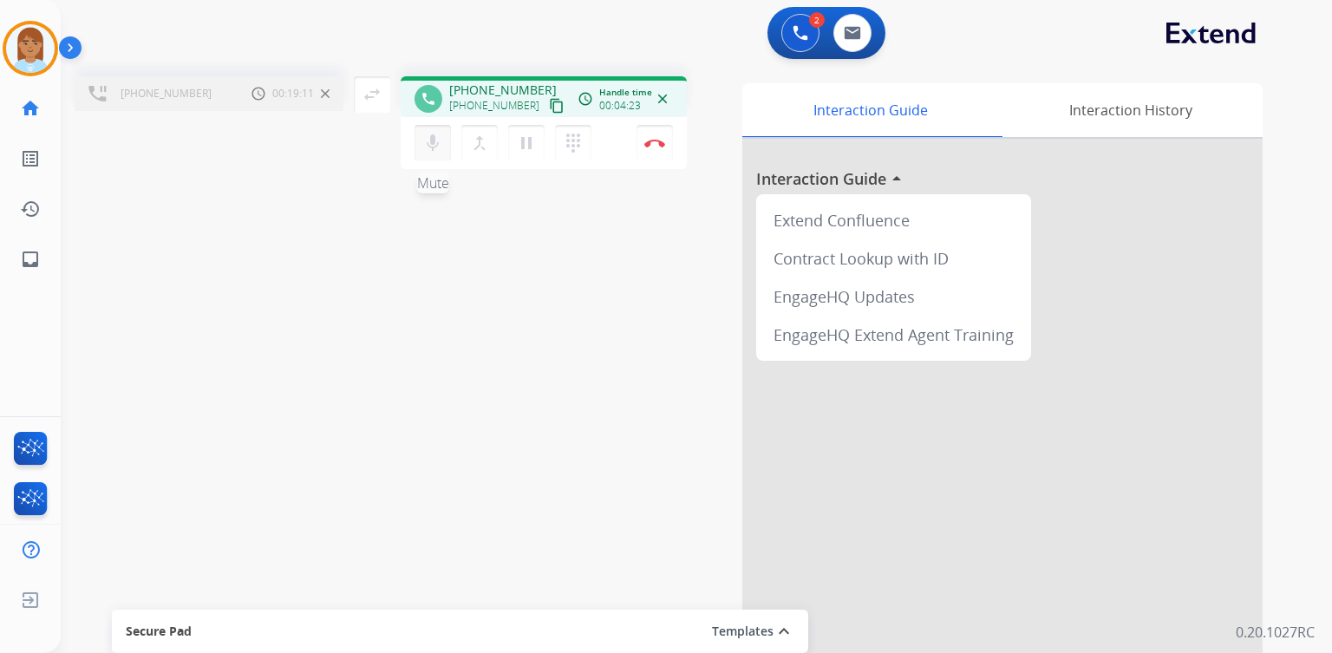
click at [427, 142] on mat-icon "mic" at bounding box center [432, 143] width 21 height 21
click at [419, 147] on button "mic_off Mute" at bounding box center [433, 143] width 36 height 36
click at [566, 146] on mat-icon "dialpad" at bounding box center [573, 143] width 21 height 21
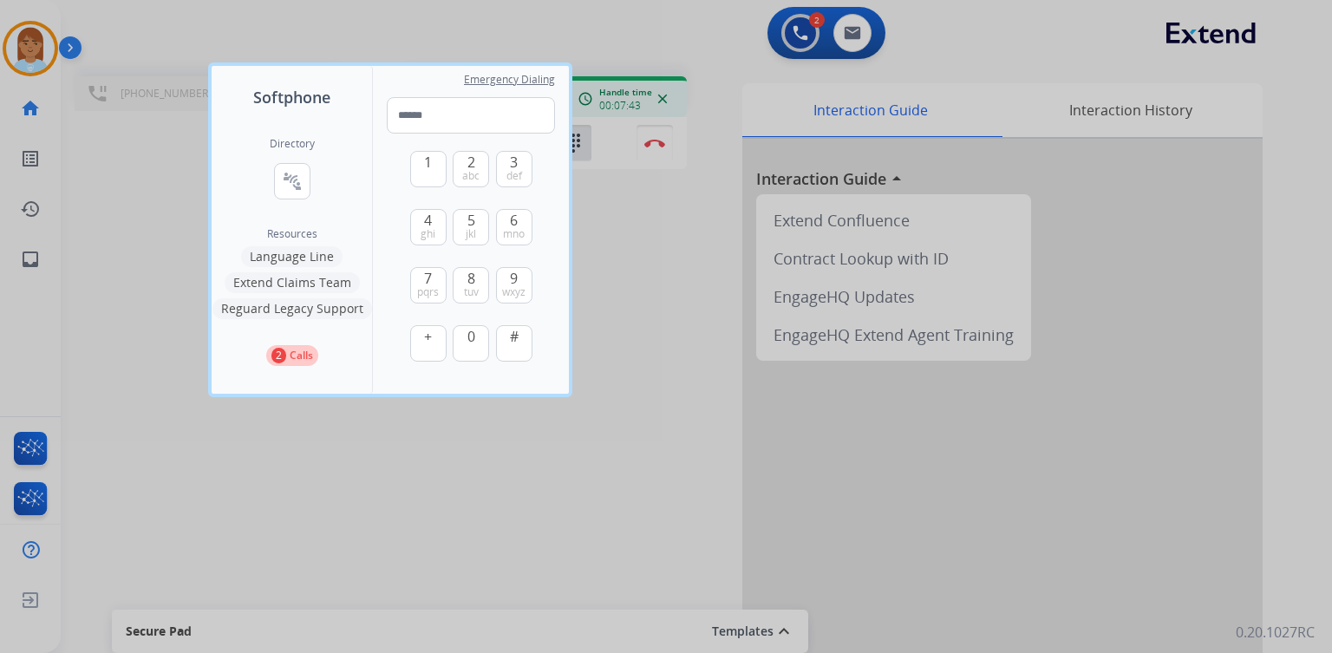
click at [641, 281] on div at bounding box center [666, 326] width 1332 height 653
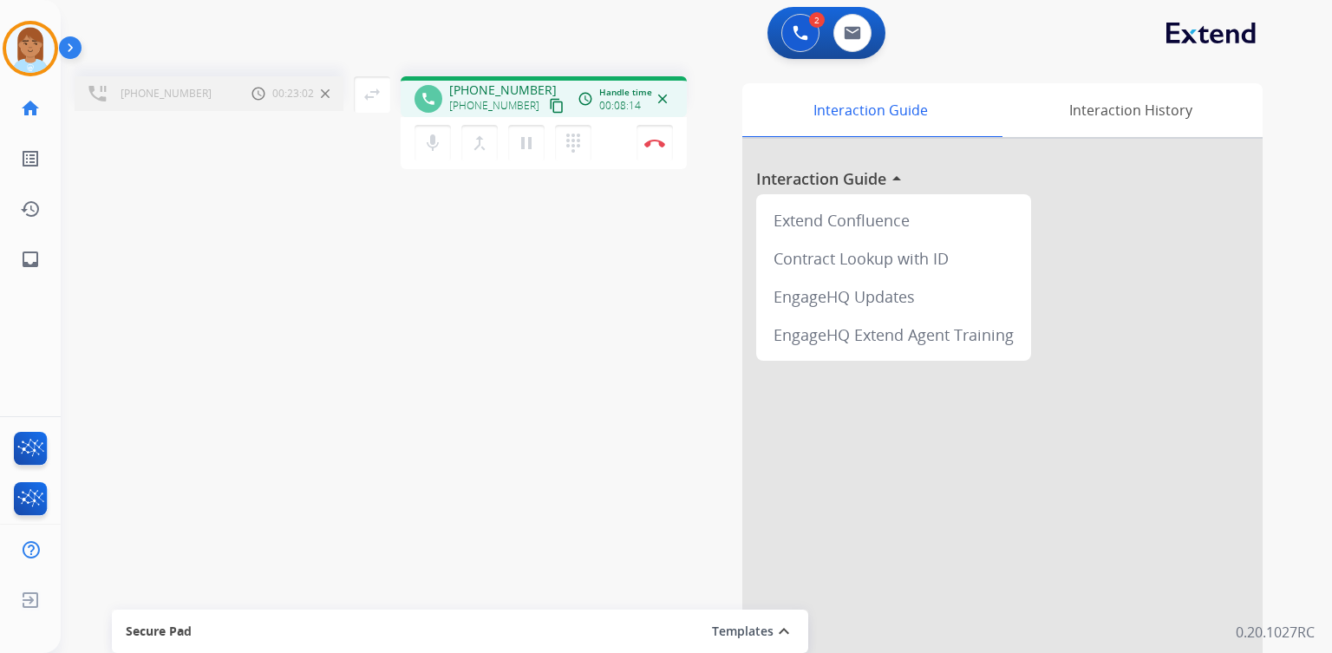
click at [549, 101] on mat-icon "content_copy" at bounding box center [557, 106] width 16 height 16
click at [654, 141] on img at bounding box center [654, 143] width 21 height 9
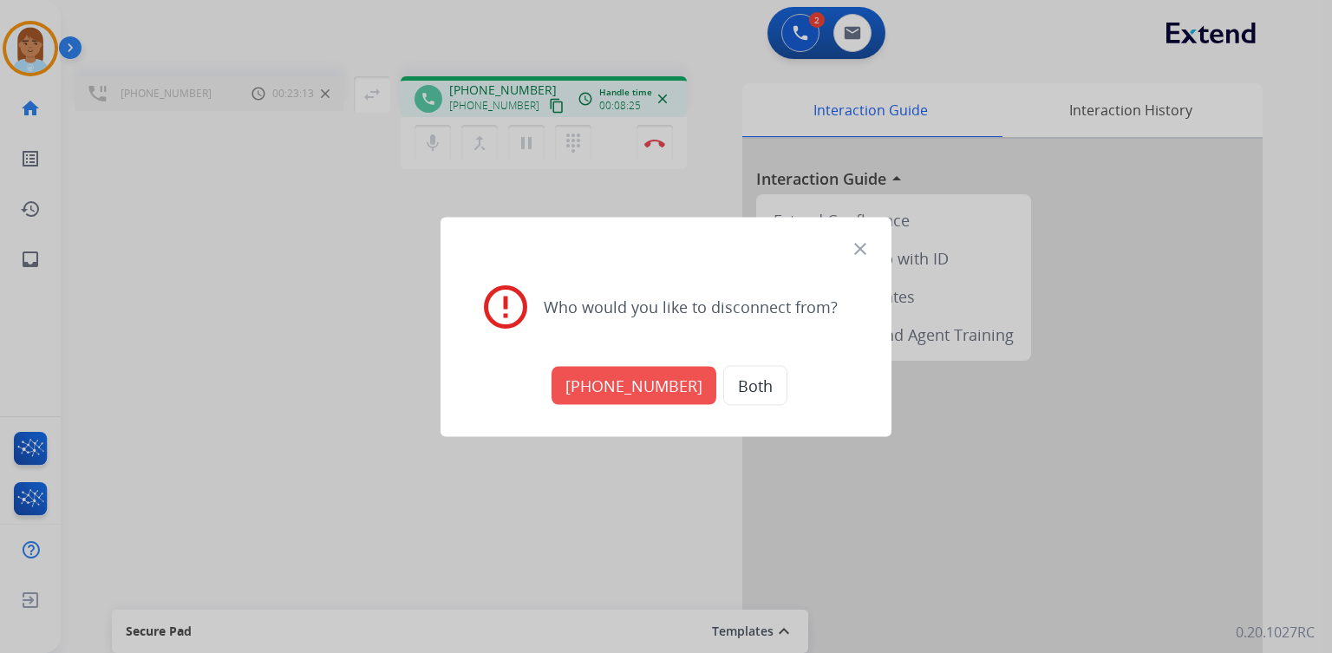
click at [633, 386] on button "[PHONE_NUMBER]" at bounding box center [634, 385] width 165 height 38
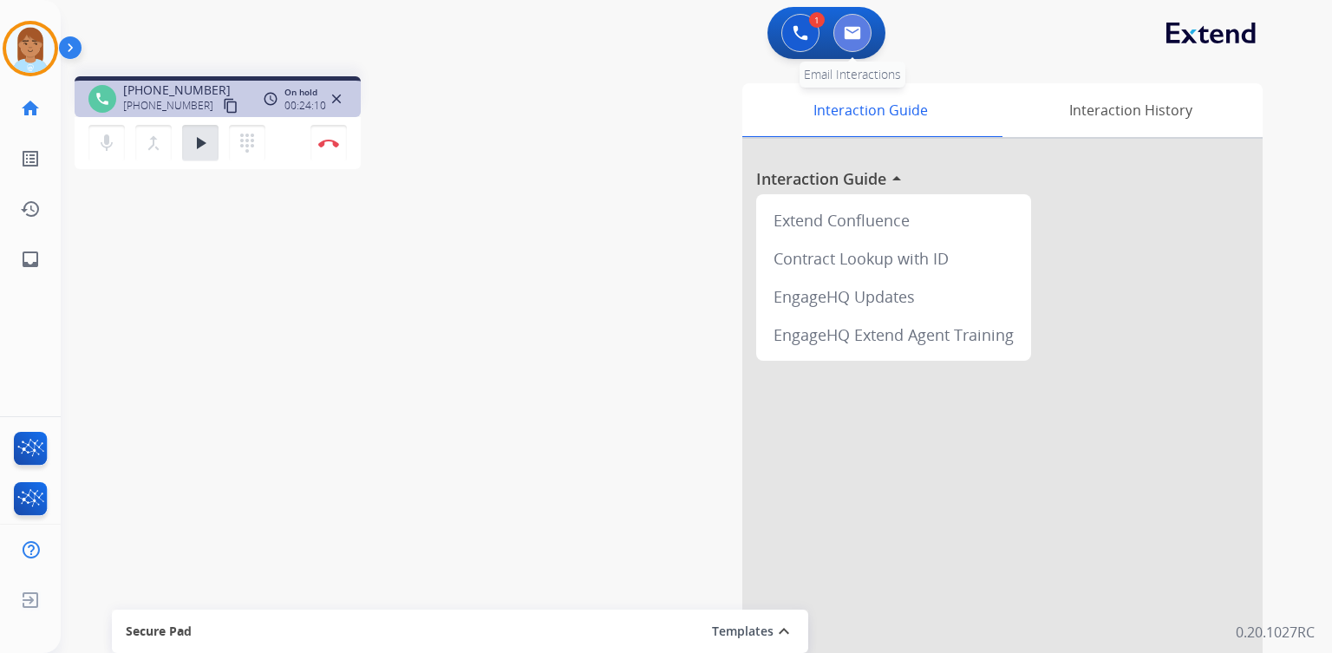
click at [849, 34] on img at bounding box center [852, 33] width 17 height 14
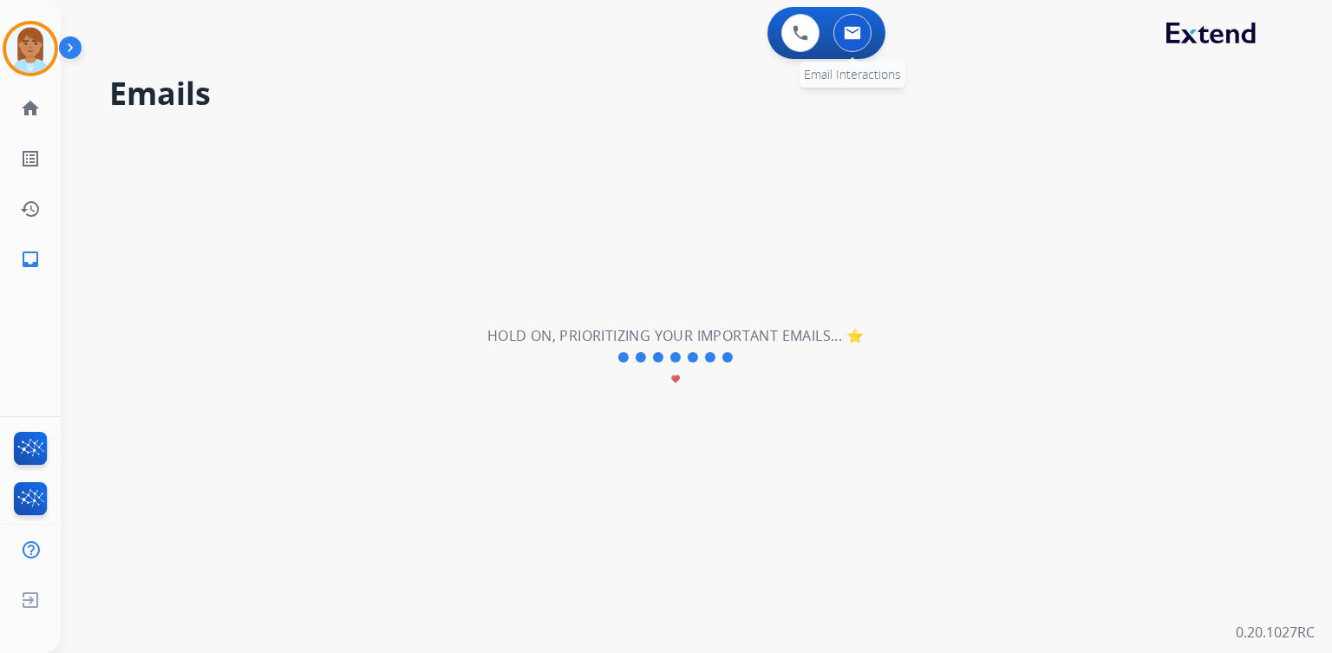
click at [865, 36] on button at bounding box center [853, 33] width 38 height 38
click at [798, 36] on img at bounding box center [801, 33] width 16 height 16
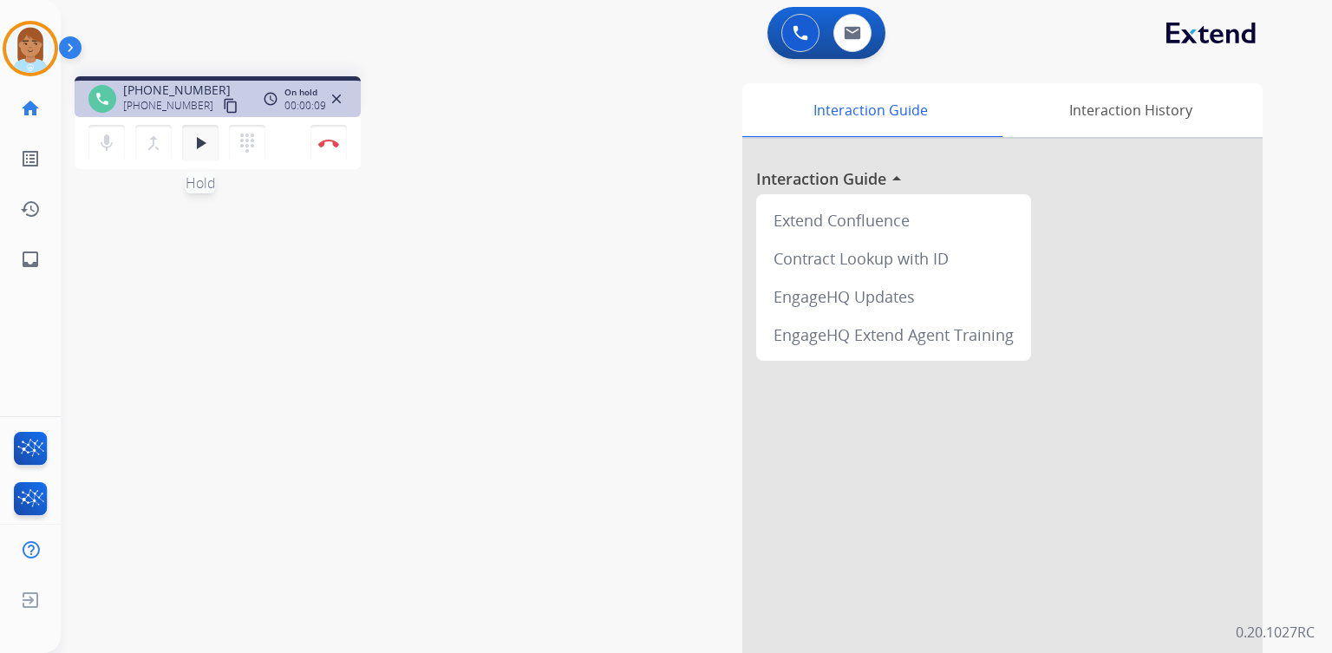
click at [201, 144] on mat-icon "play_arrow" at bounding box center [200, 143] width 21 height 21
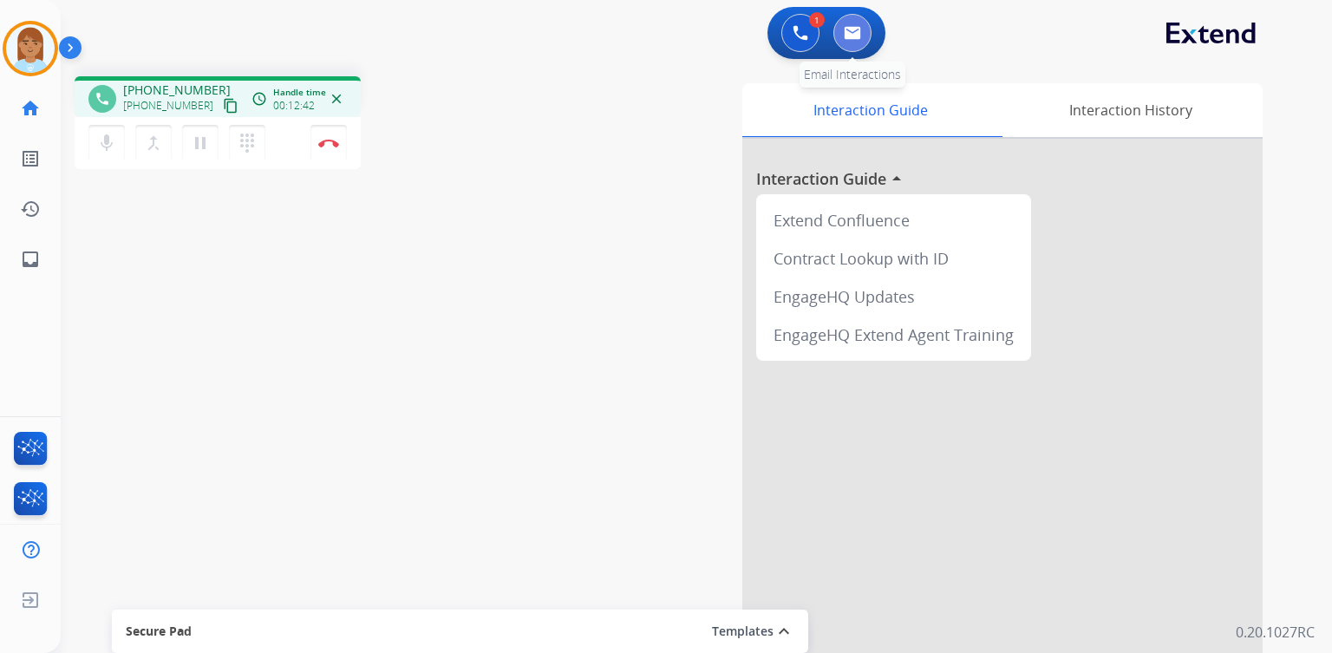
click at [850, 42] on button at bounding box center [853, 33] width 38 height 38
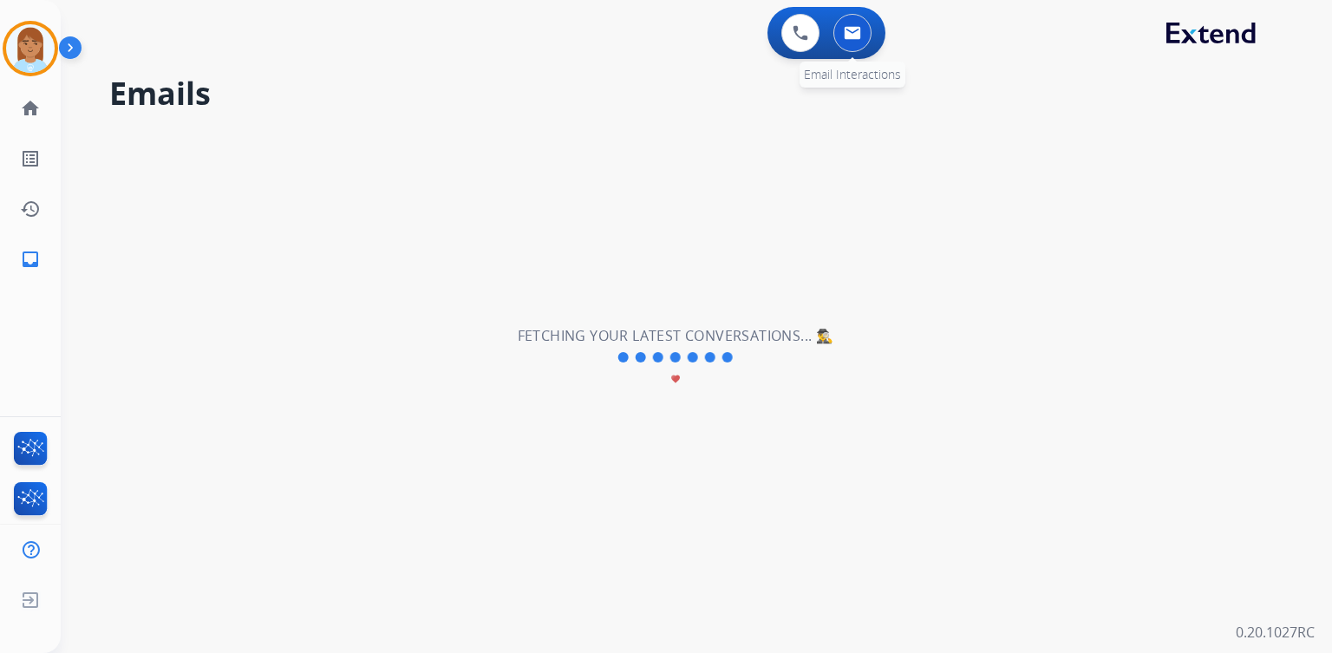
click at [858, 38] on img at bounding box center [852, 33] width 17 height 14
click at [795, 29] on img at bounding box center [801, 33] width 16 height 16
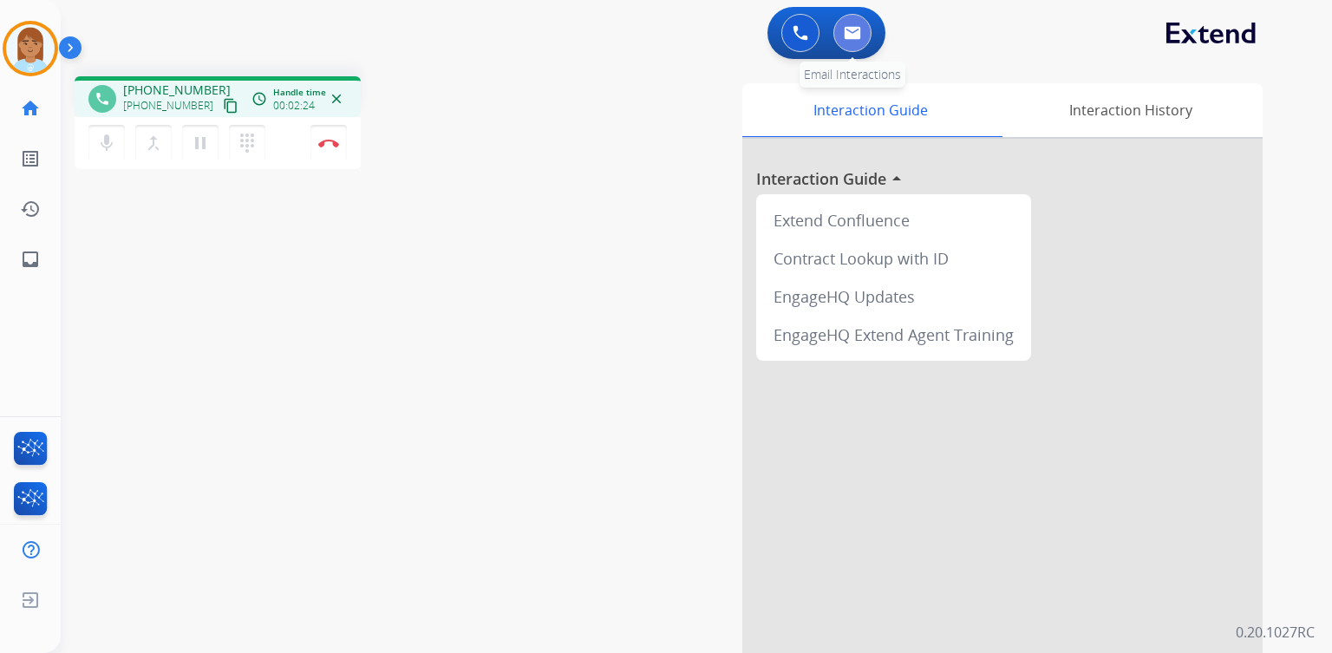
click at [855, 27] on img at bounding box center [852, 33] width 17 height 14
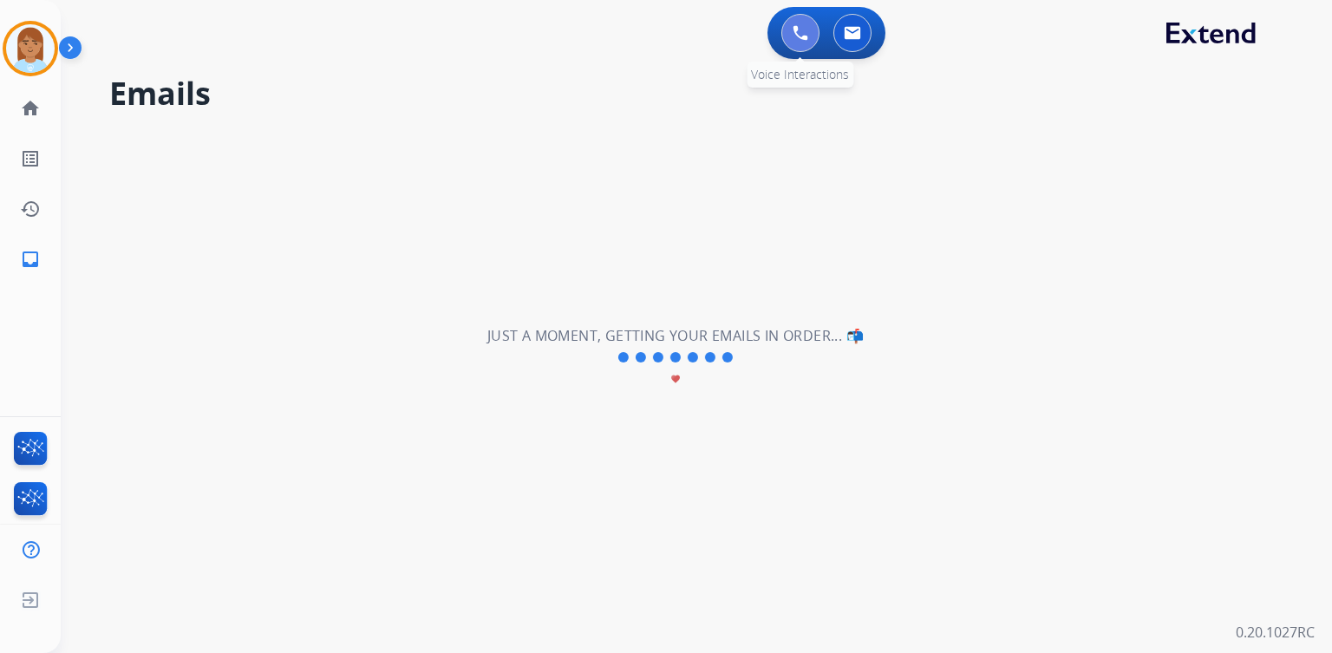
click at [811, 35] on button at bounding box center [801, 33] width 38 height 38
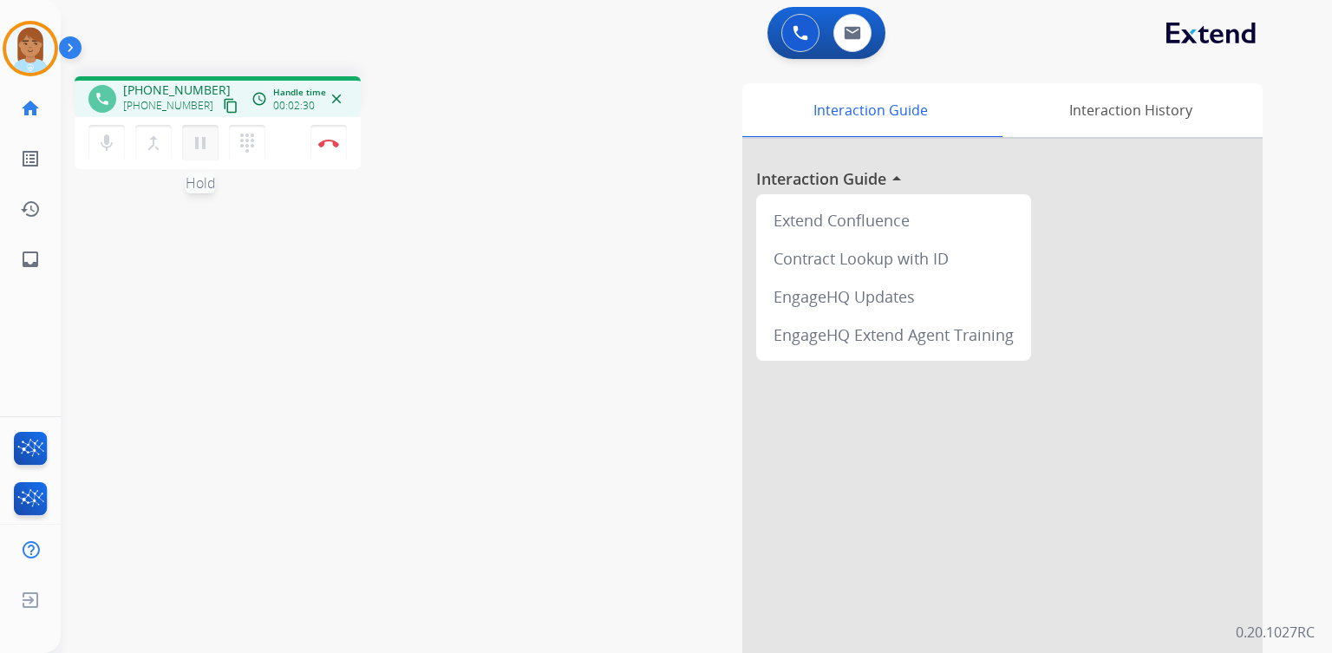
click at [206, 141] on mat-icon "pause" at bounding box center [200, 143] width 21 height 21
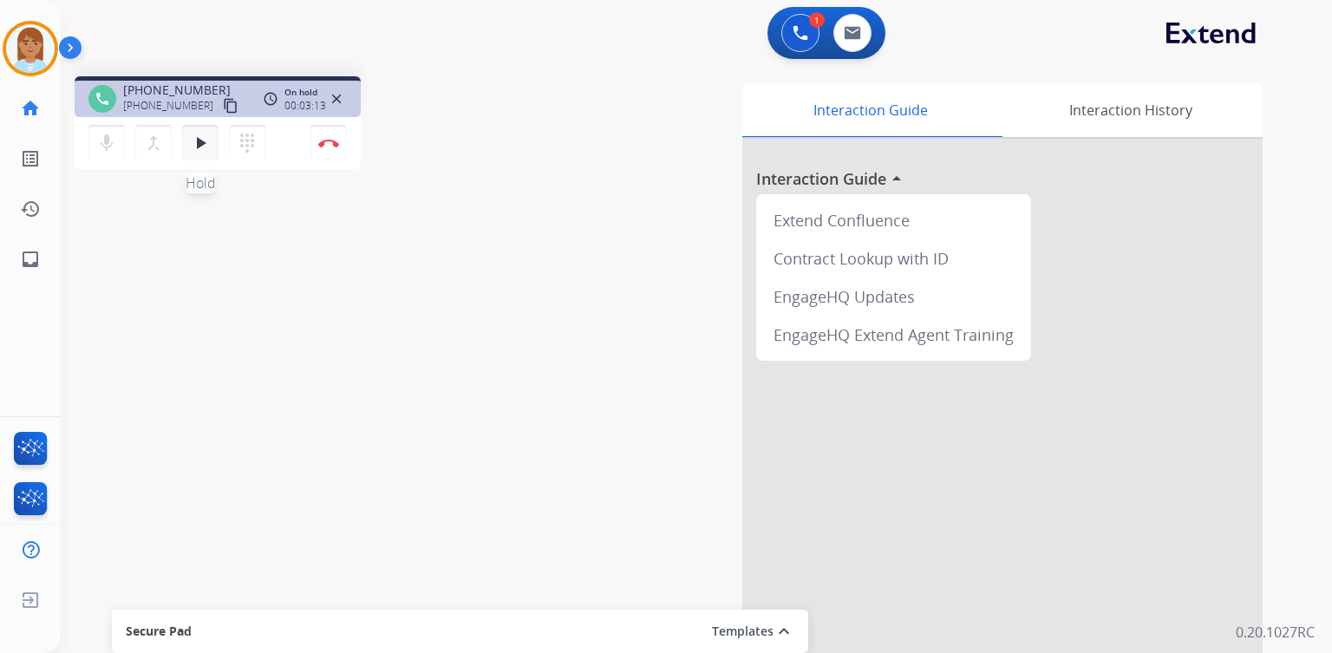
click at [195, 146] on mat-icon "play_arrow" at bounding box center [200, 143] width 21 height 21
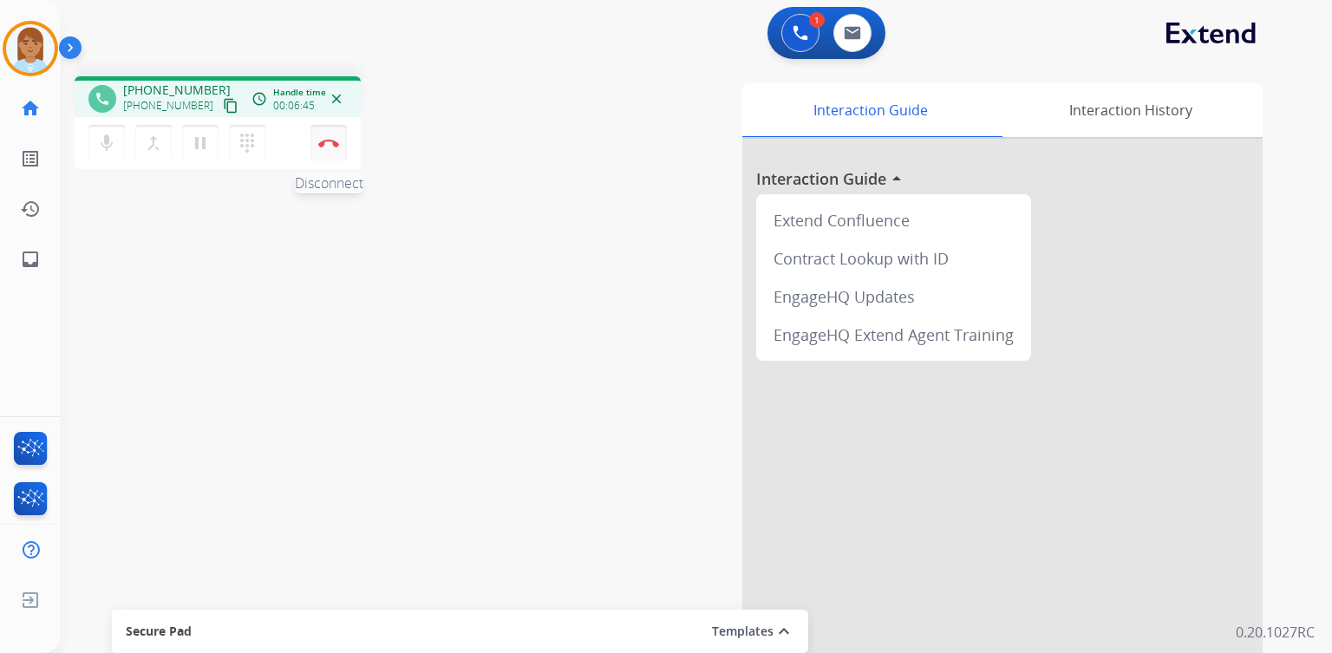
click at [332, 137] on button "Disconnect" at bounding box center [329, 143] width 36 height 36
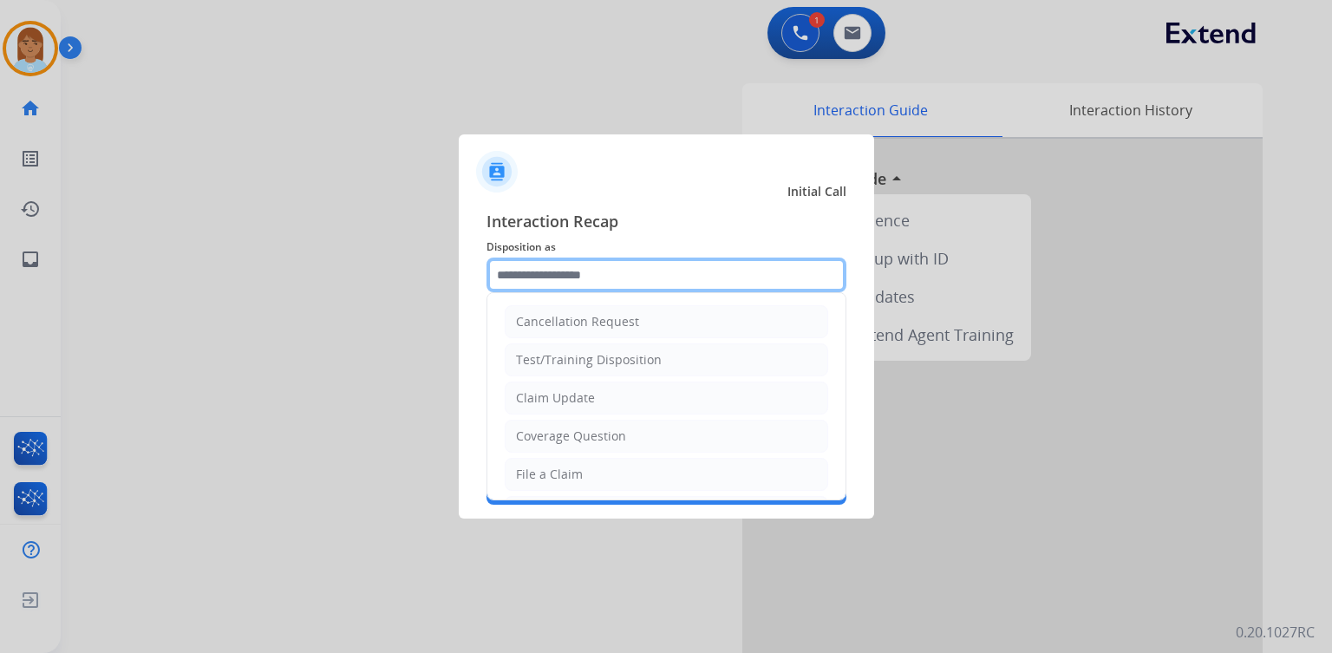
click at [618, 278] on input "text" at bounding box center [667, 275] width 360 height 35
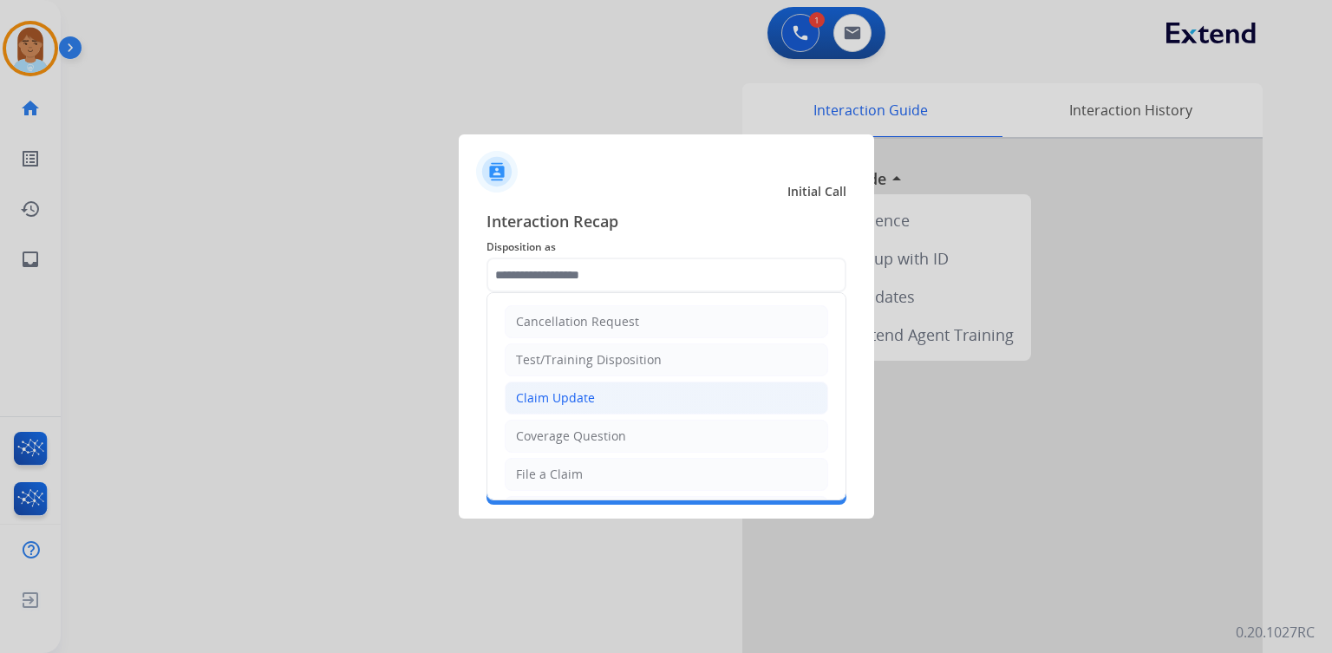
click at [586, 401] on div "Claim Update" at bounding box center [555, 397] width 79 height 17
type input "**********"
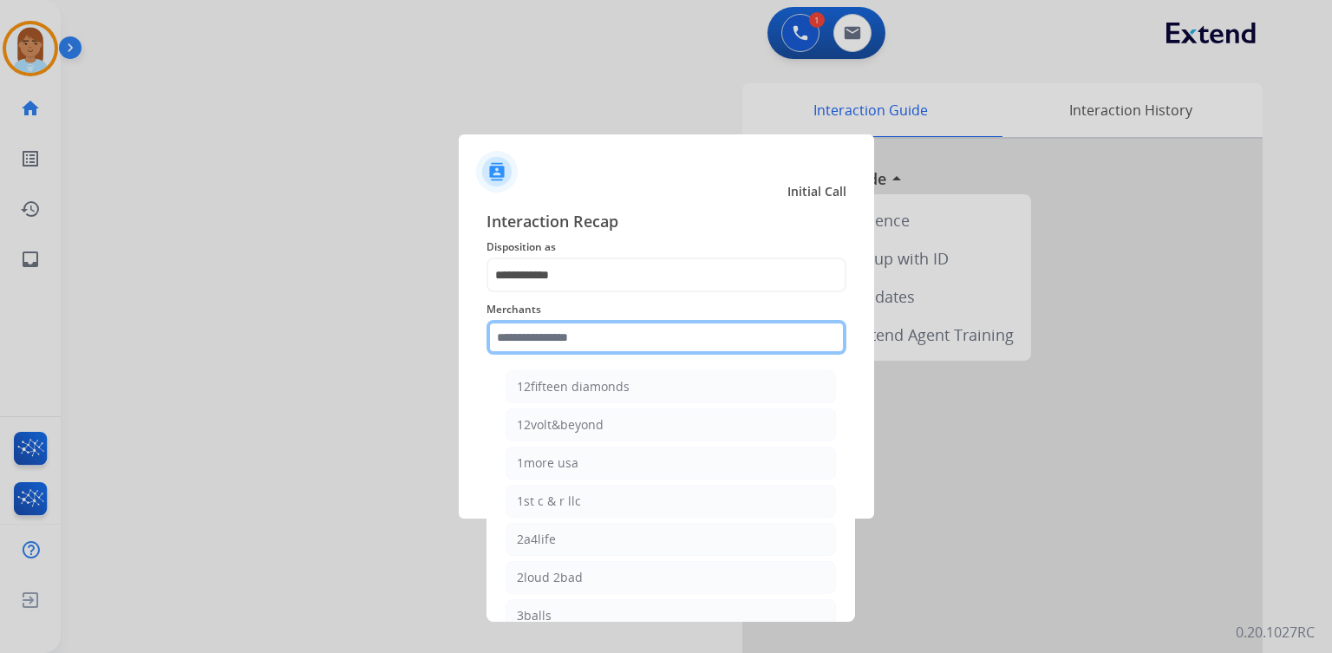
click at [603, 333] on input "text" at bounding box center [667, 337] width 360 height 35
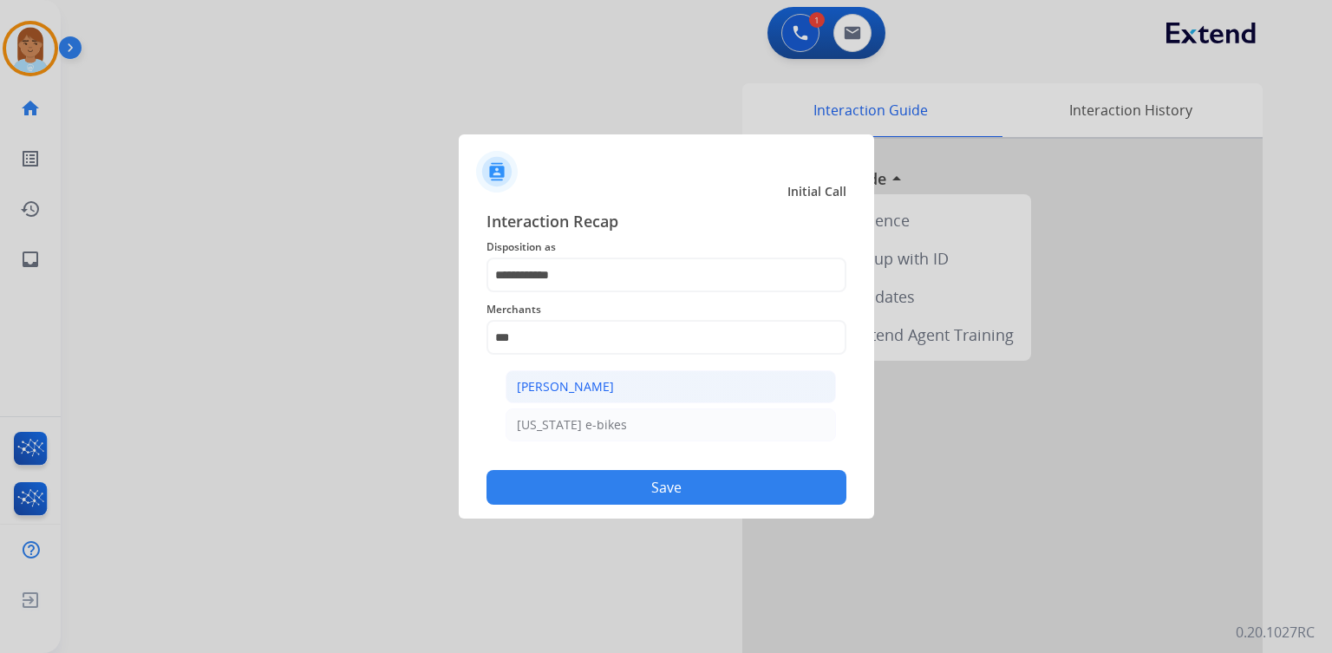
click at [618, 391] on li "[PERSON_NAME]" at bounding box center [671, 386] width 330 height 33
type input "**********"
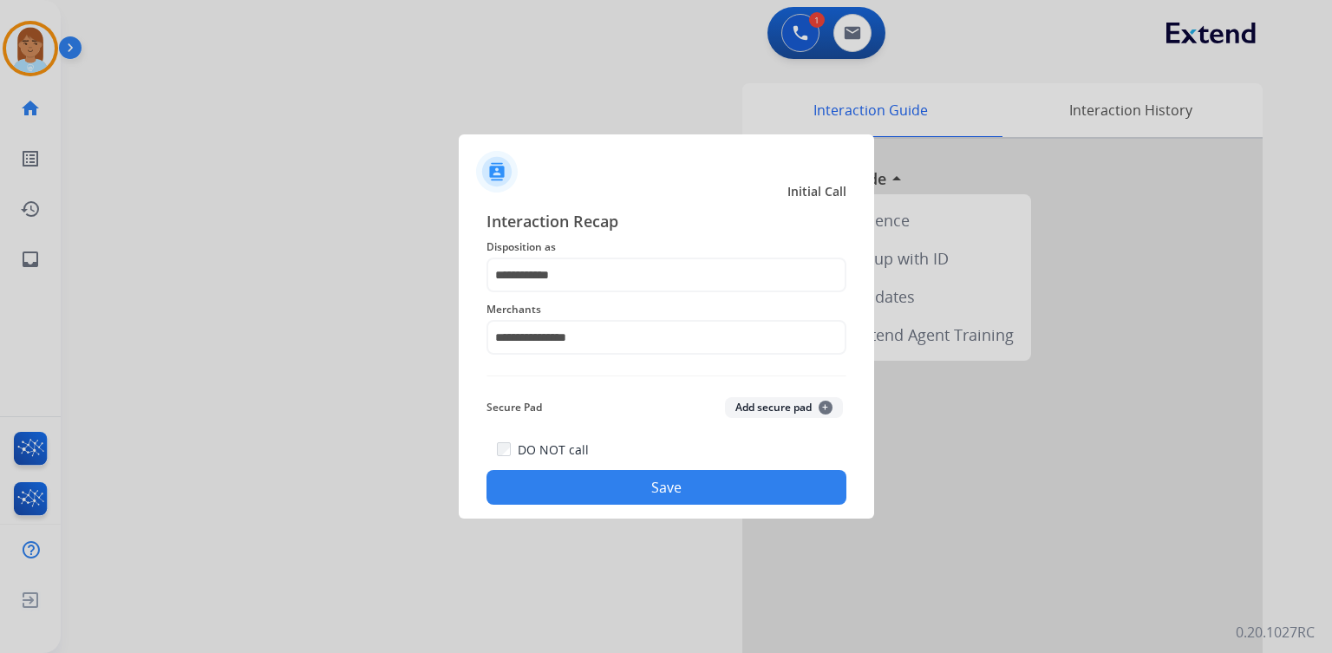
click at [699, 484] on button "Save" at bounding box center [667, 487] width 360 height 35
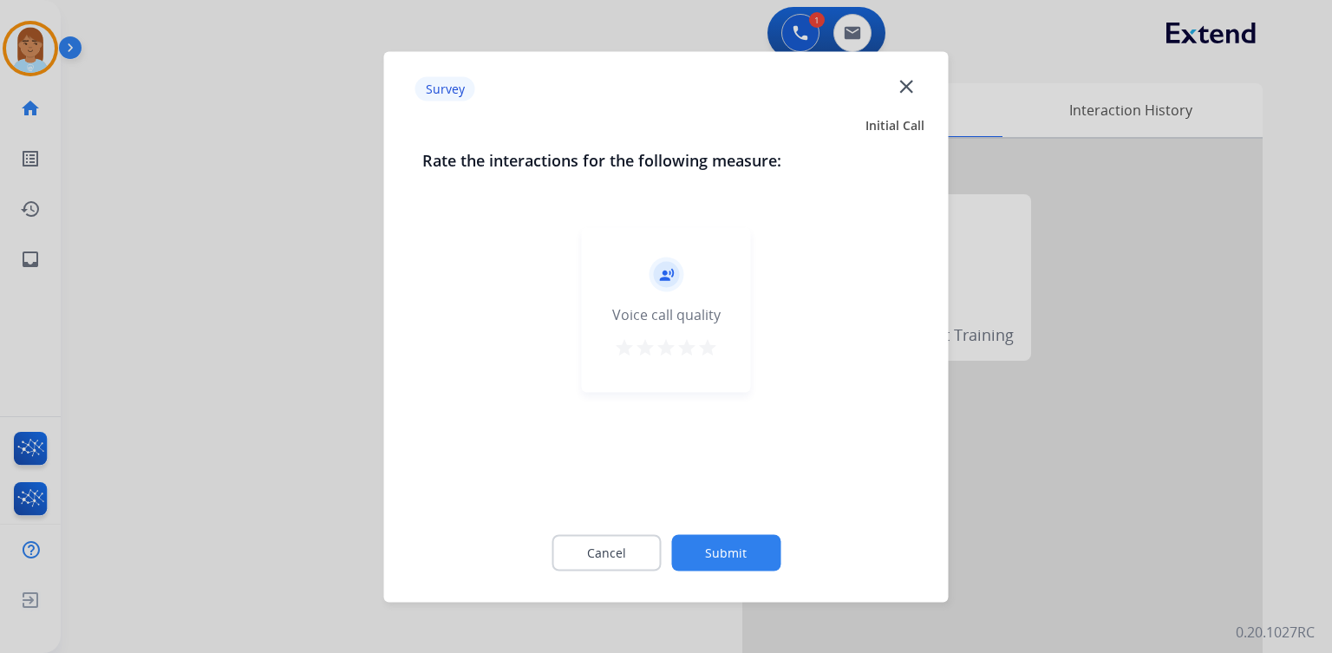
click at [705, 347] on mat-icon "star" at bounding box center [707, 347] width 21 height 21
click at [713, 552] on button "Submit" at bounding box center [725, 552] width 109 height 36
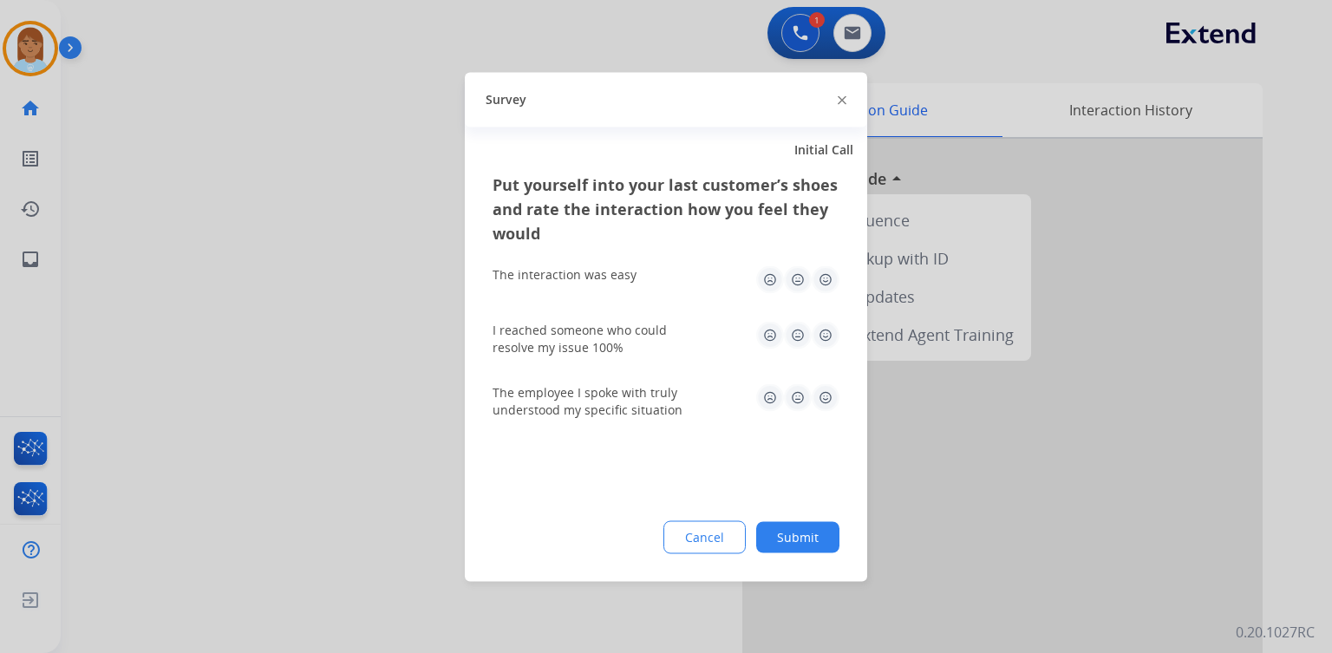
click at [825, 278] on img at bounding box center [826, 279] width 28 height 28
click at [823, 340] on img at bounding box center [826, 335] width 28 height 28
click at [819, 393] on img at bounding box center [826, 397] width 28 height 28
click at [795, 534] on button "Submit" at bounding box center [797, 536] width 83 height 31
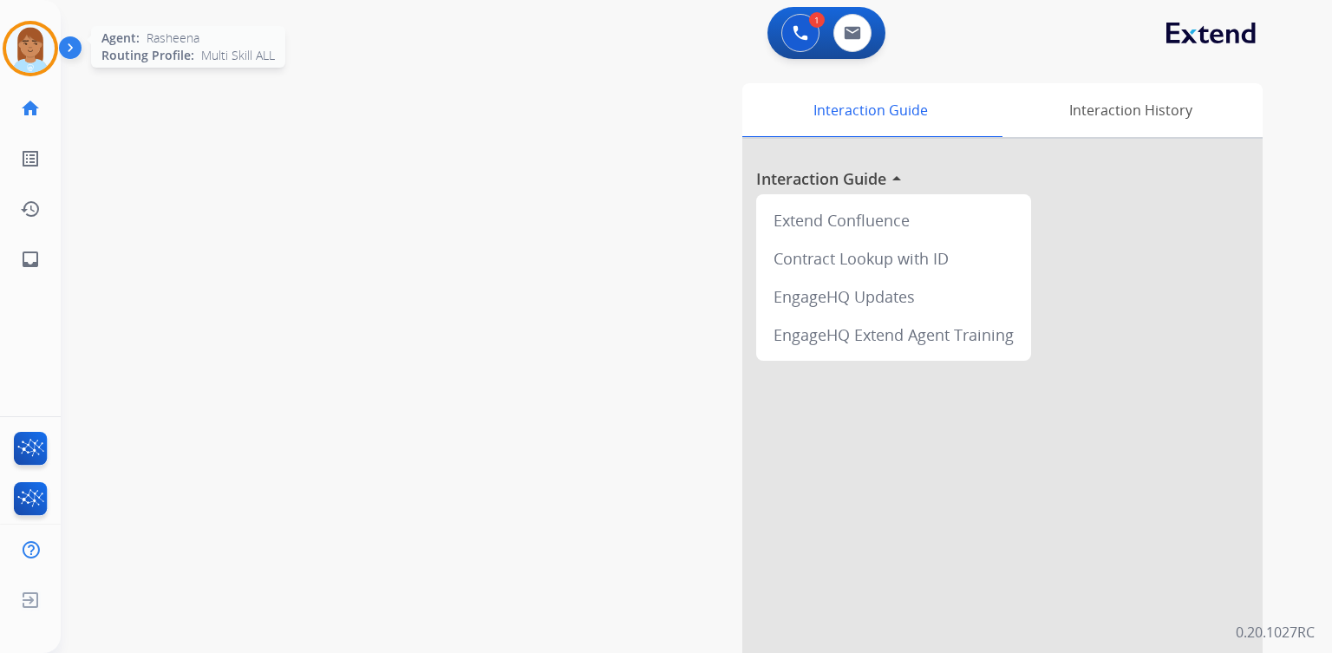
click at [45, 52] on img at bounding box center [30, 48] width 49 height 49
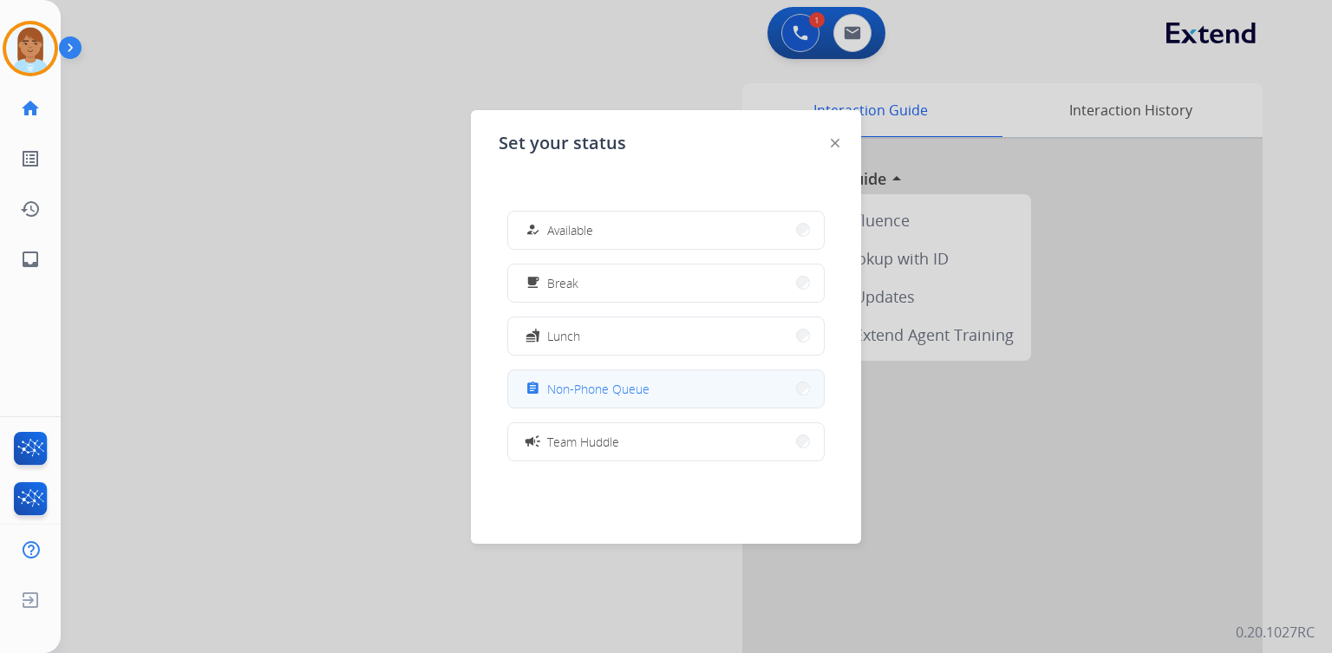
click at [629, 388] on span "Non-Phone Queue" at bounding box center [598, 389] width 102 height 18
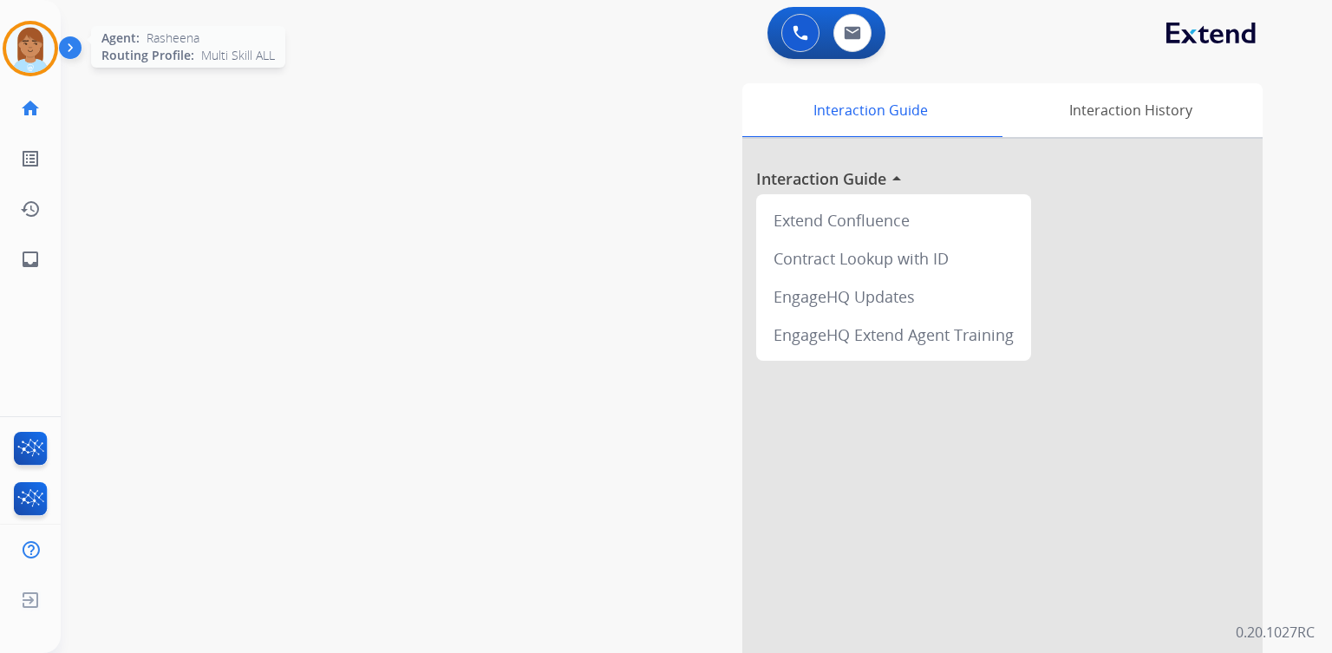
click at [47, 35] on img at bounding box center [30, 48] width 49 height 49
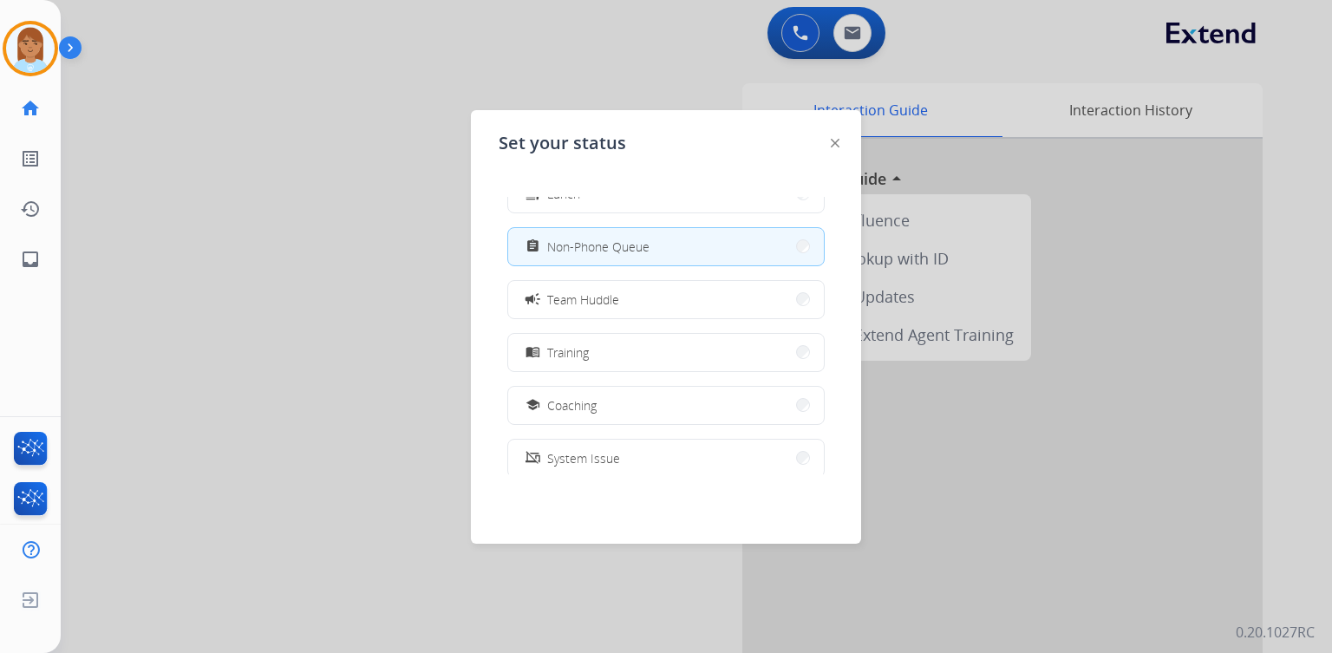
scroll to position [274, 0]
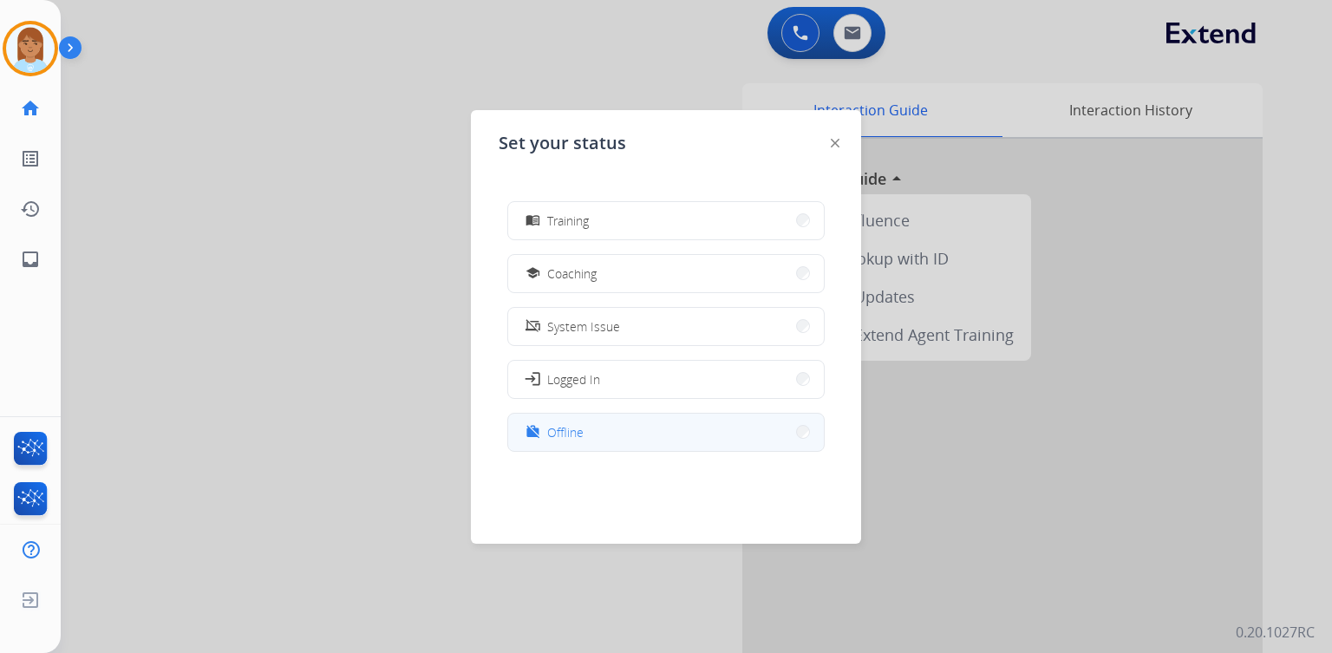
click at [603, 427] on button "work_off Offline" at bounding box center [666, 432] width 316 height 37
